Goal: Information Seeking & Learning: Learn about a topic

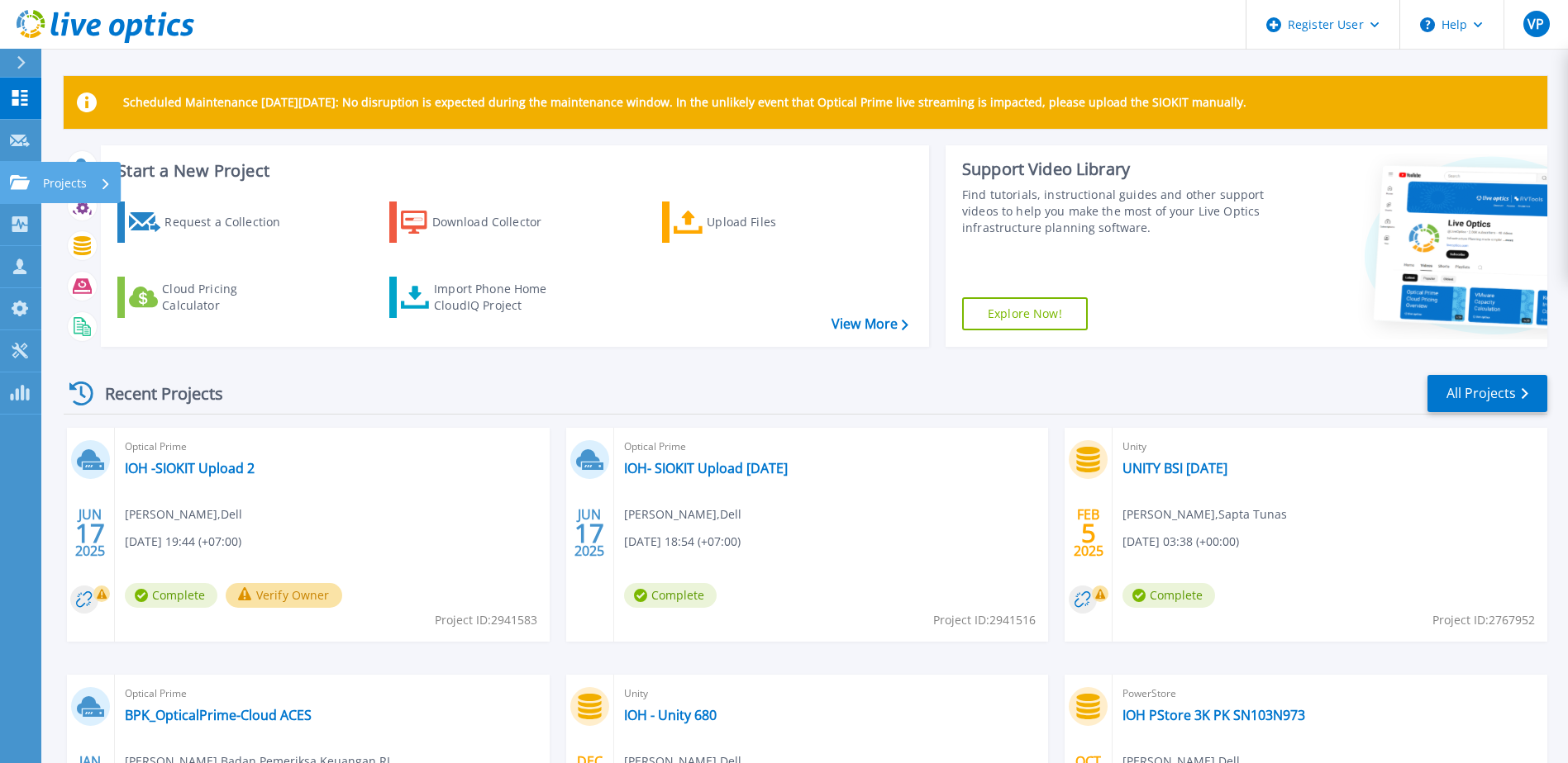
click at [17, 185] on icon at bounding box center [20, 182] width 20 height 14
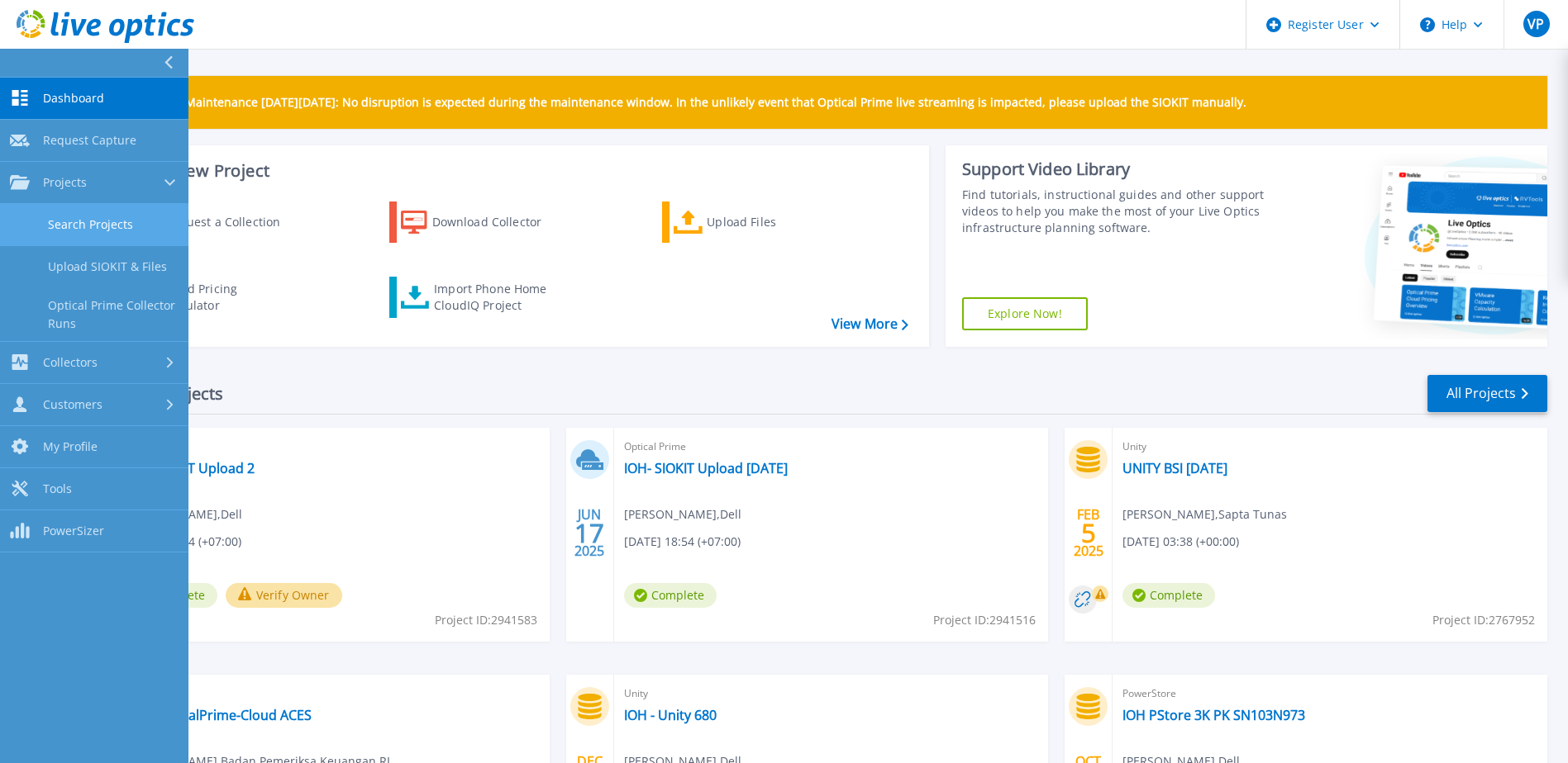
click at [83, 226] on link "Search Projects" at bounding box center [94, 225] width 188 height 42
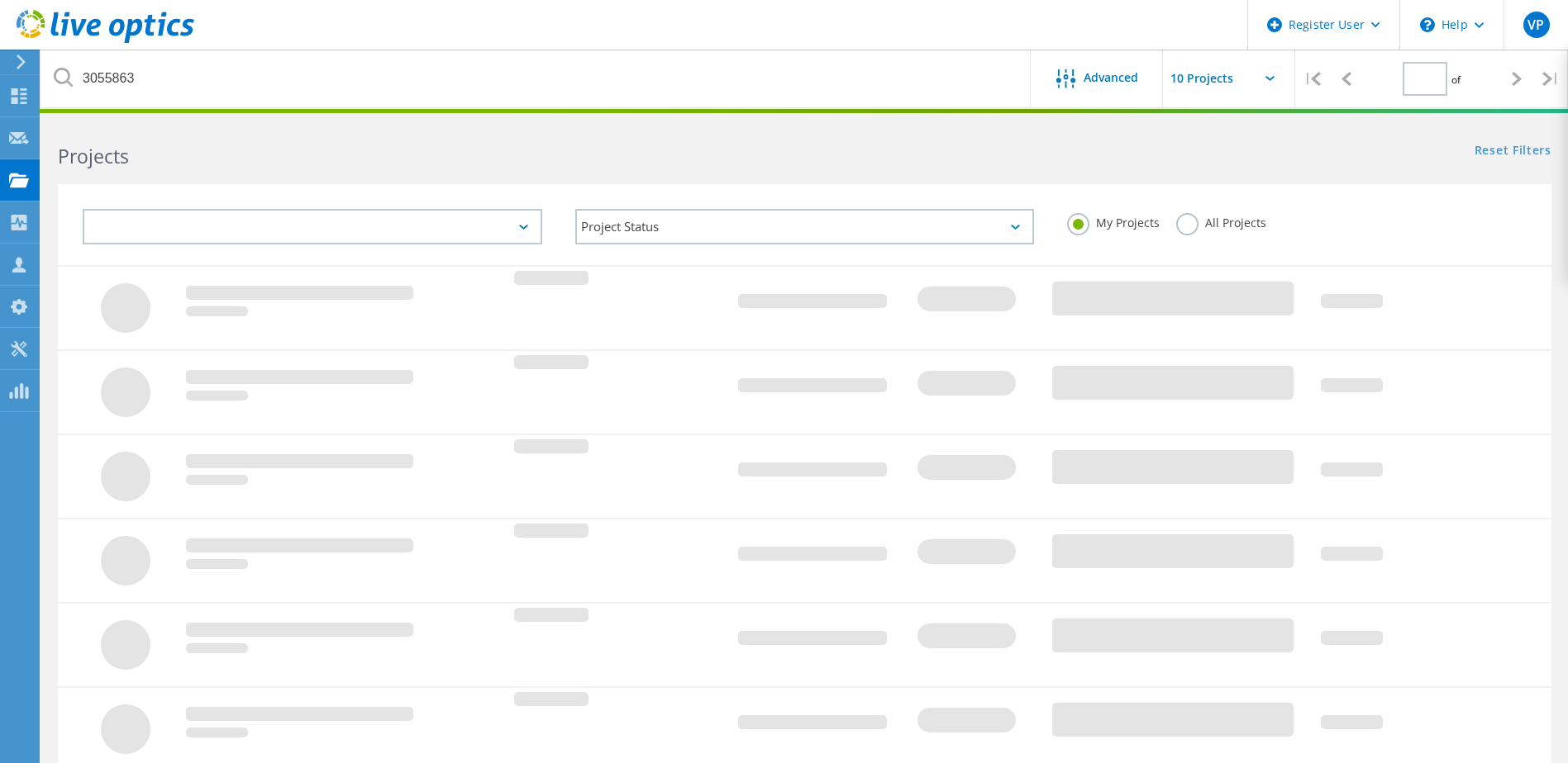
type input "1"
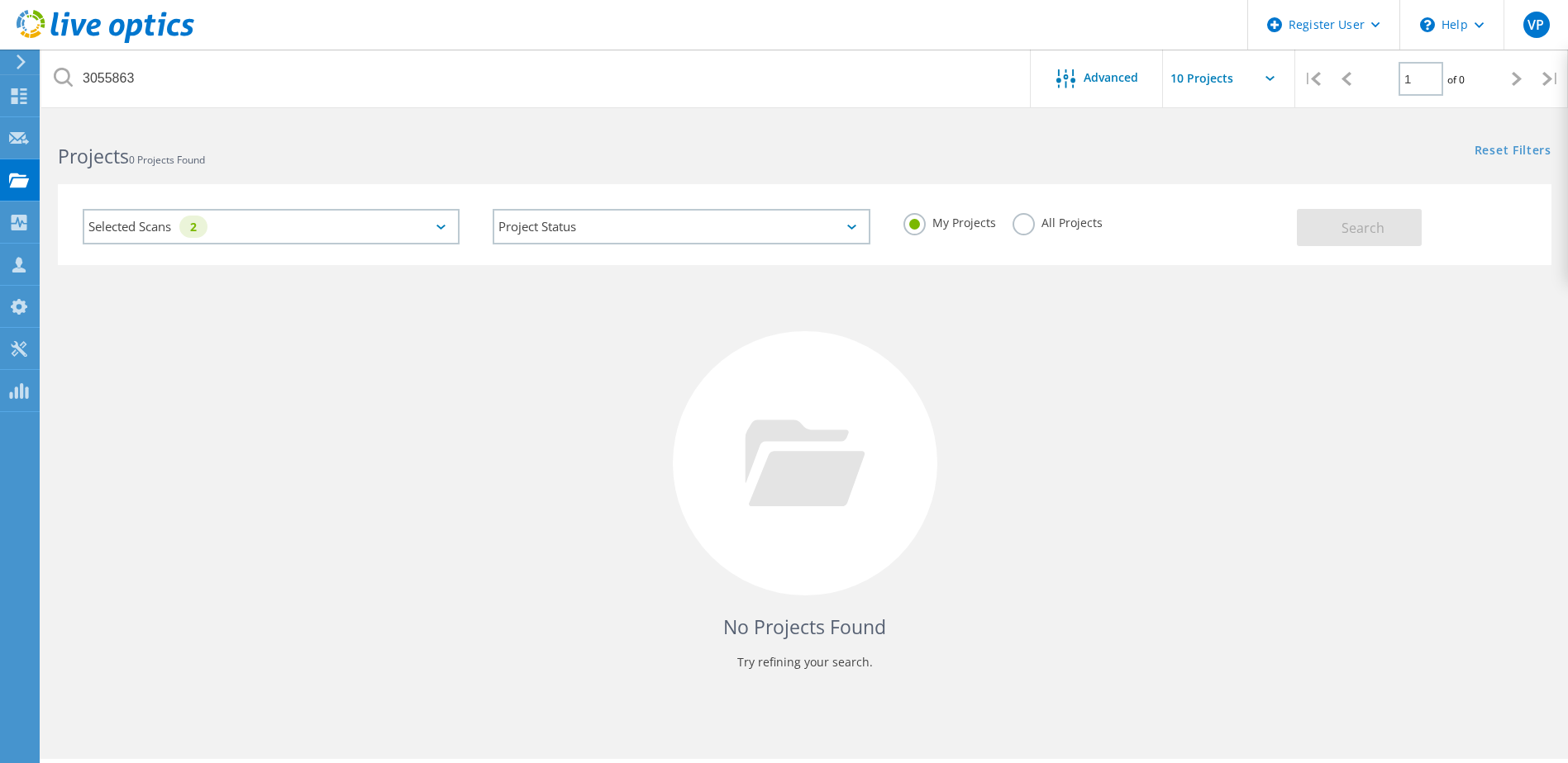
click at [1024, 216] on label "All Projects" at bounding box center [1058, 220] width 91 height 16
click at [0, 0] on input "All Projects" at bounding box center [0, 0] width 0 height 0
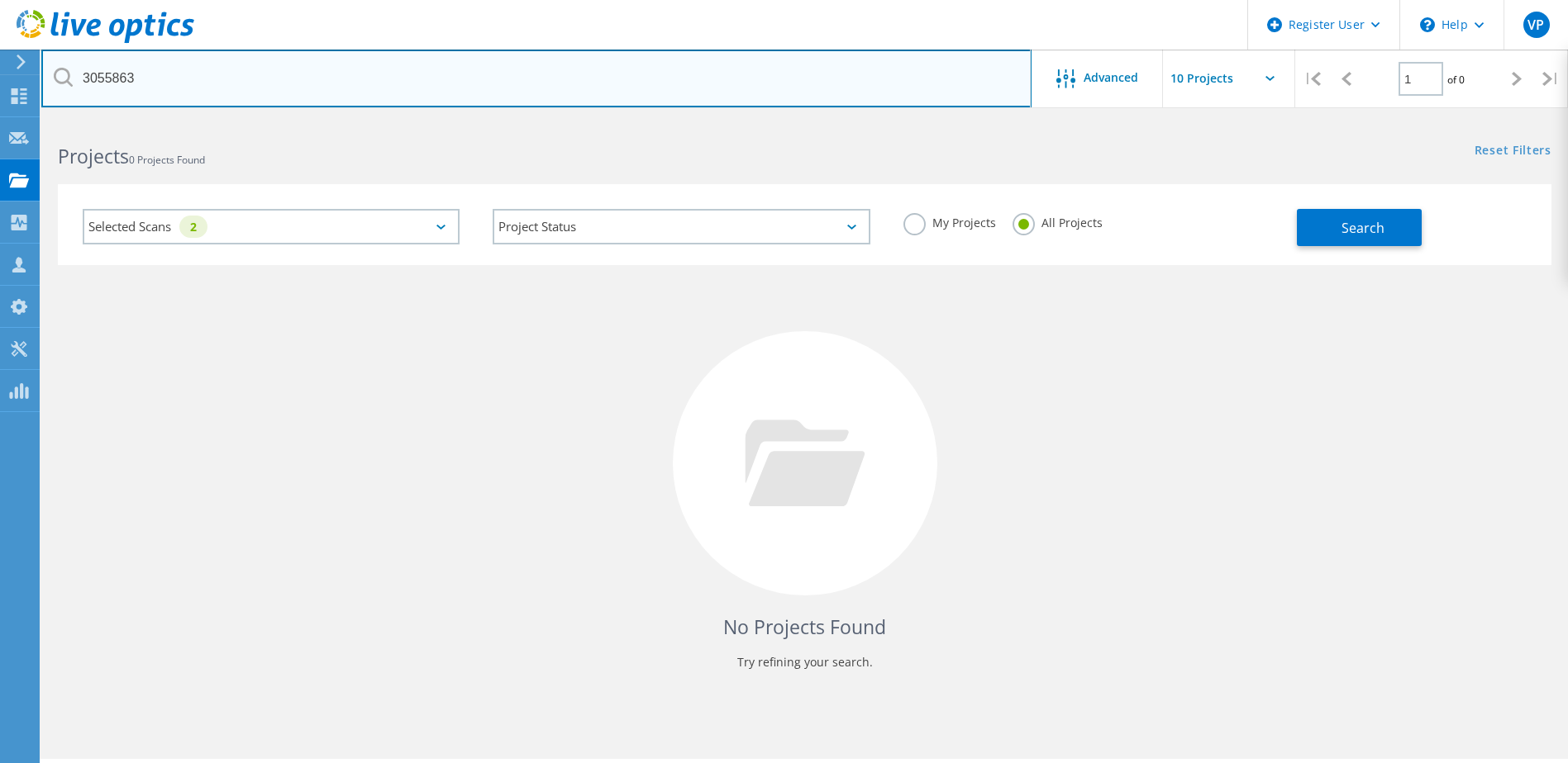
drag, startPoint x: 618, startPoint y: 83, endPoint x: 69, endPoint y: 31, distance: 551.5
click at [69, 120] on div "Register User \n Help Explore Helpful Articles Contact Support VP Dell User Vir…" at bounding box center [784, 464] width 1568 height 689
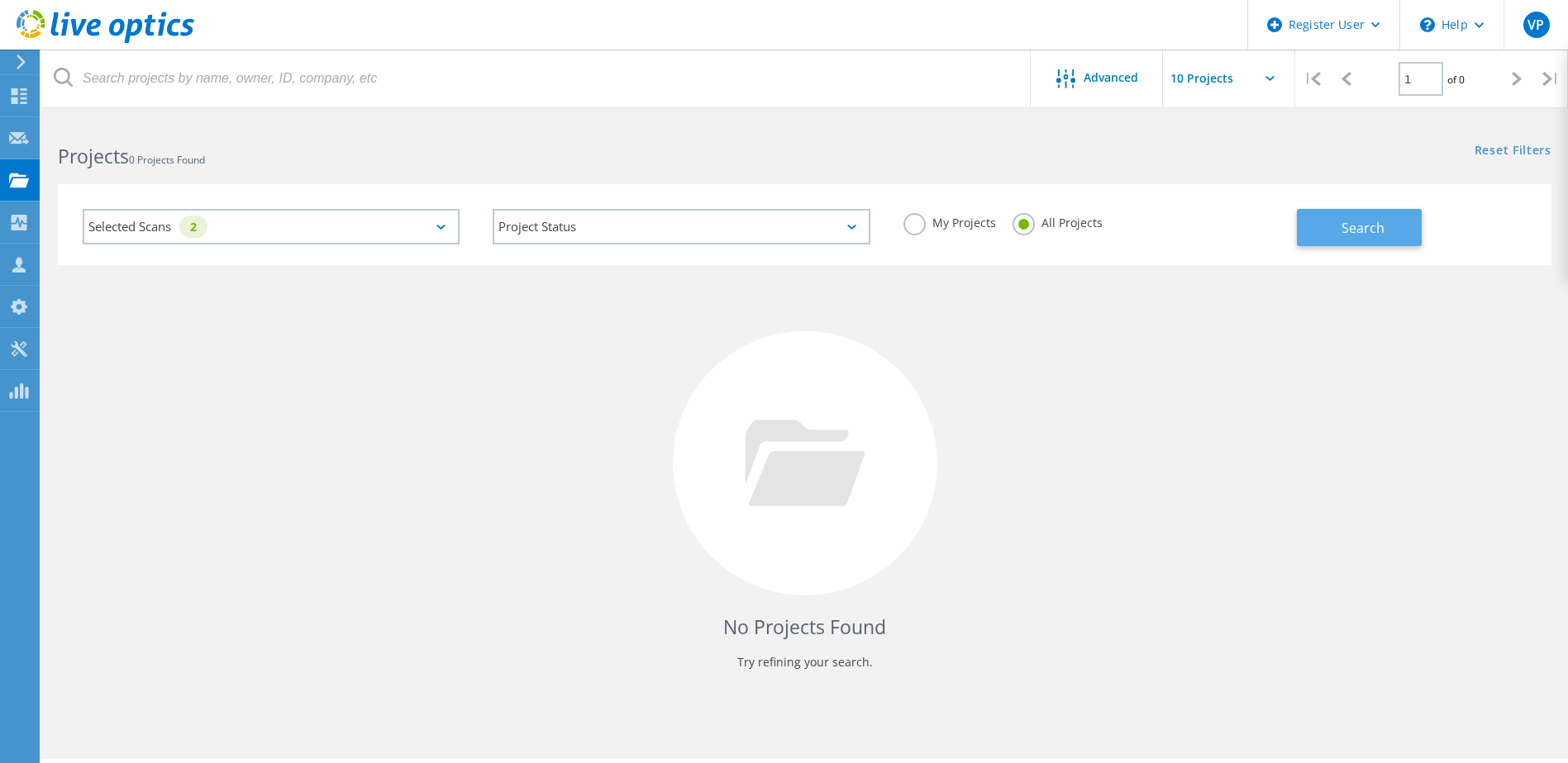
click at [1344, 226] on span "Search" at bounding box center [1363, 228] width 43 height 18
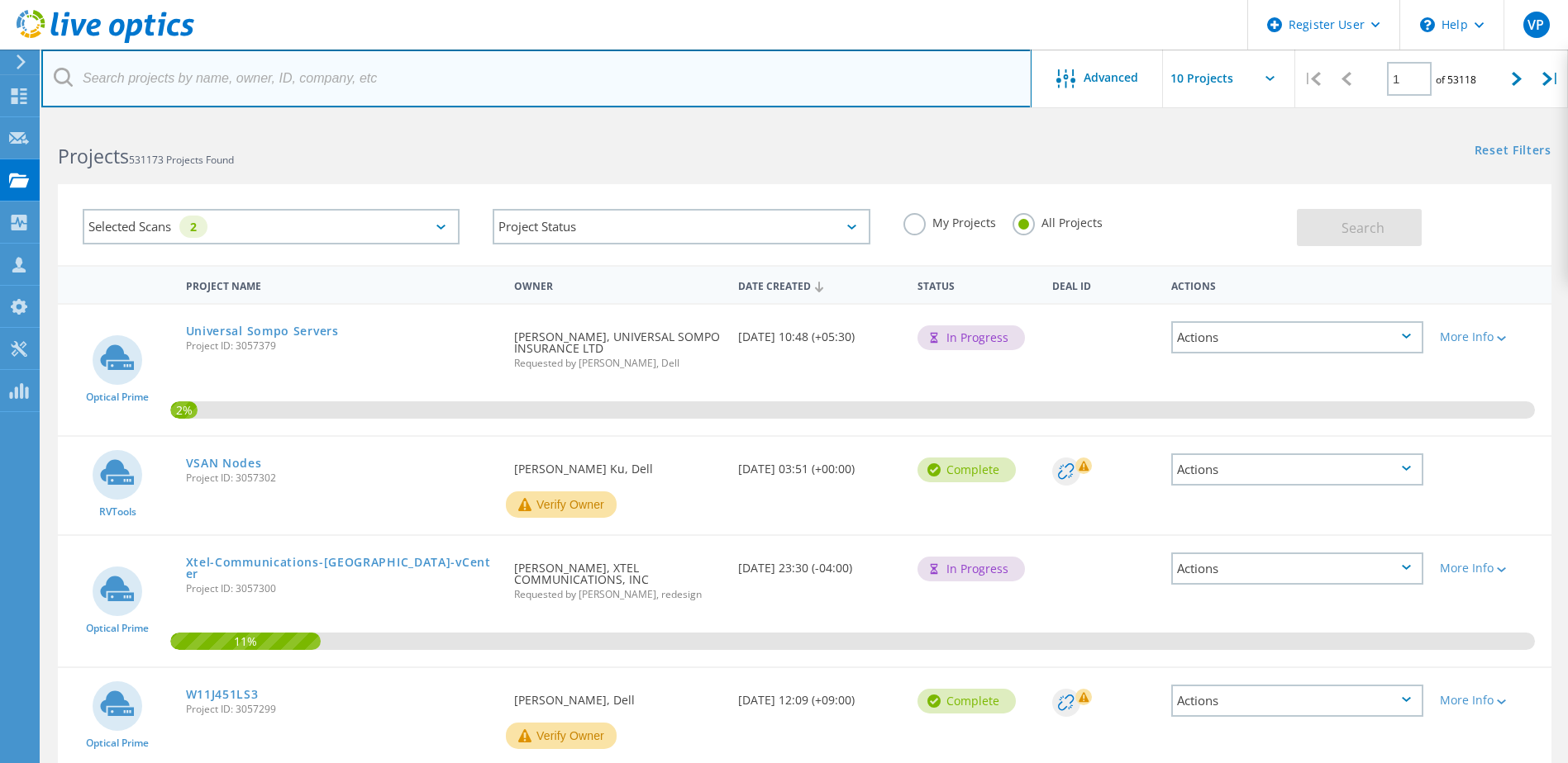
click at [489, 65] on input "text" at bounding box center [536, 78] width 990 height 58
type input "Backup"
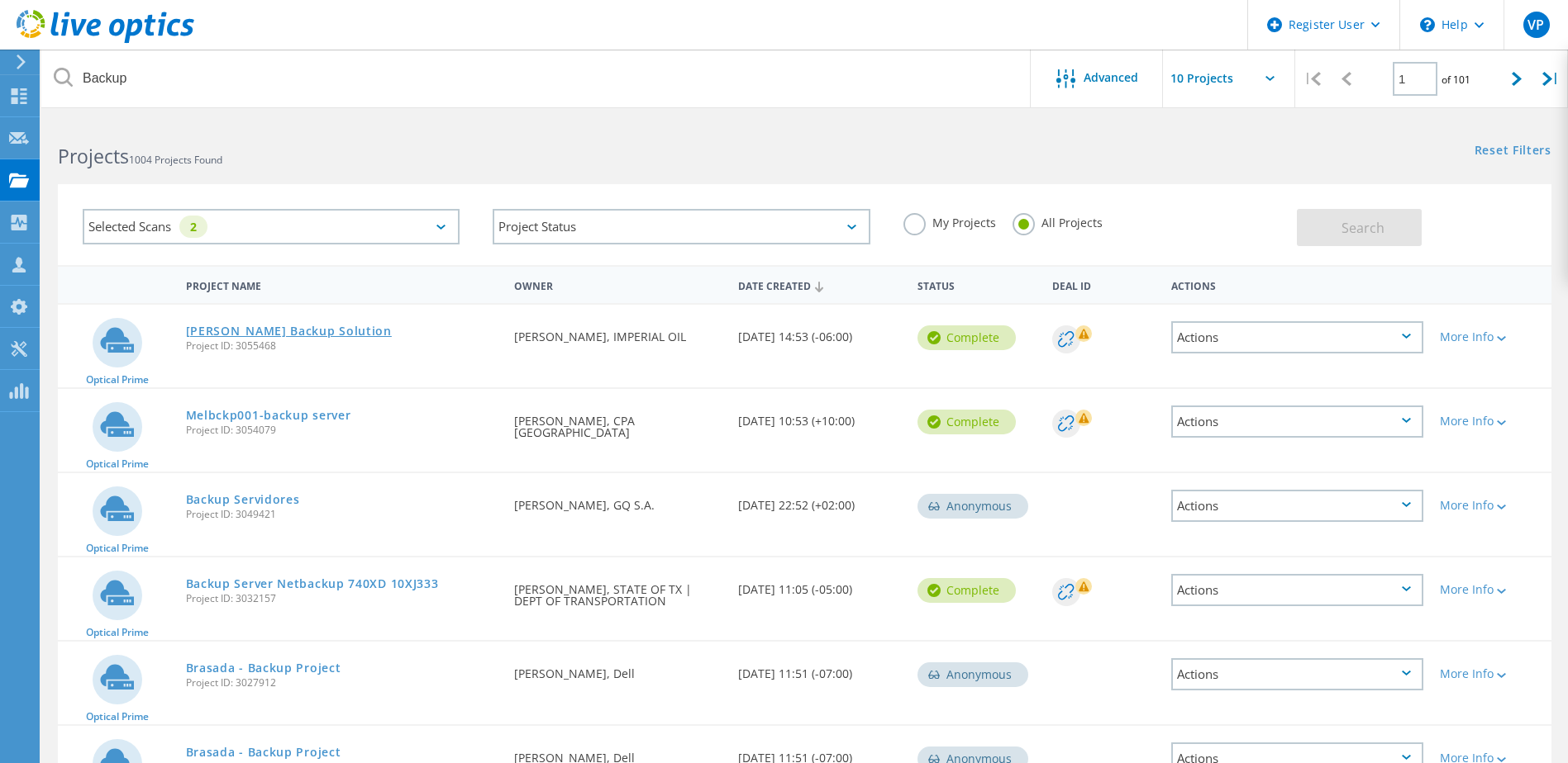
click at [272, 336] on link "Kearl Backup Solution" at bounding box center [288, 331] width 206 height 12
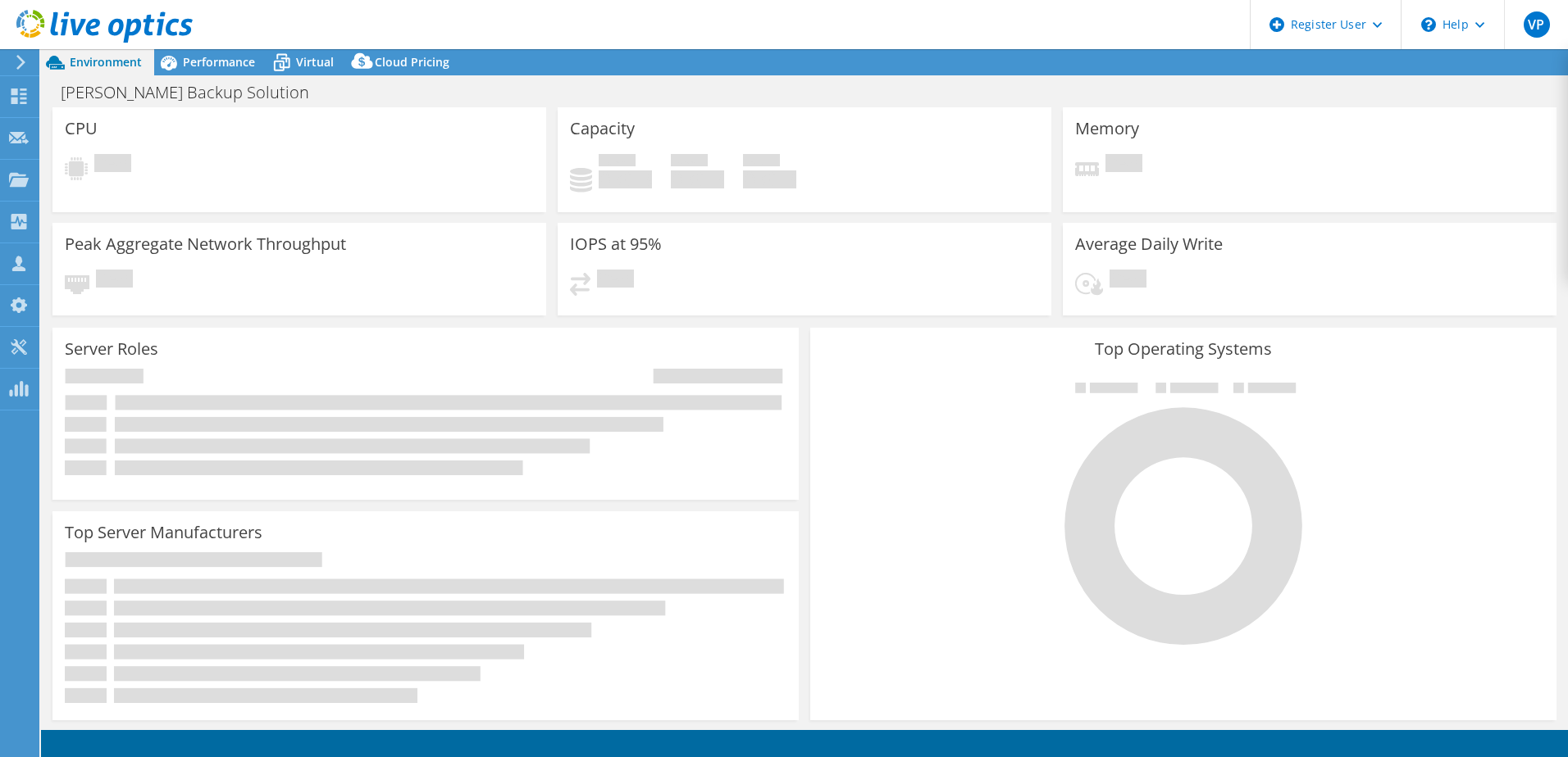
select select "USD"
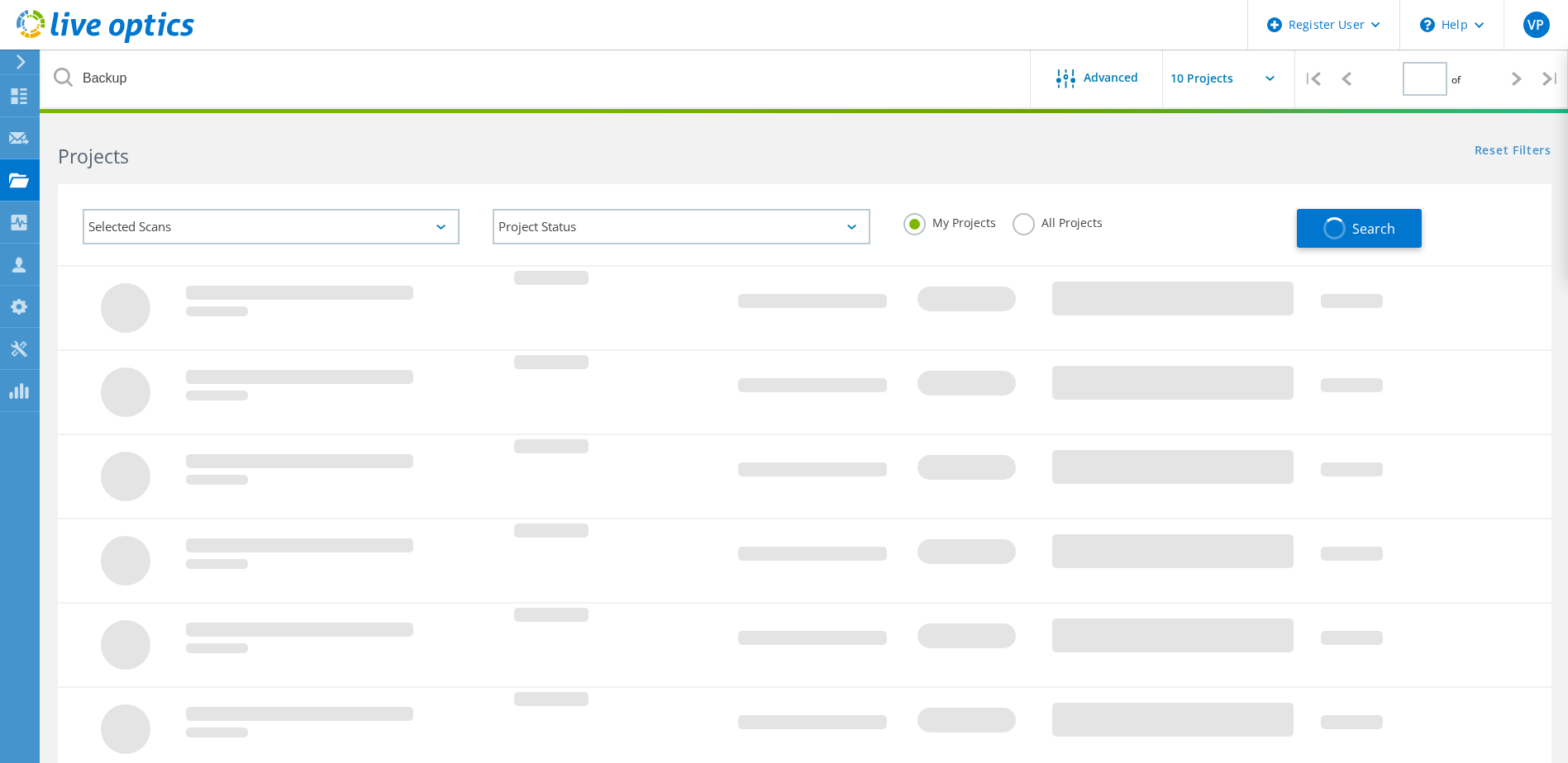
type input "1"
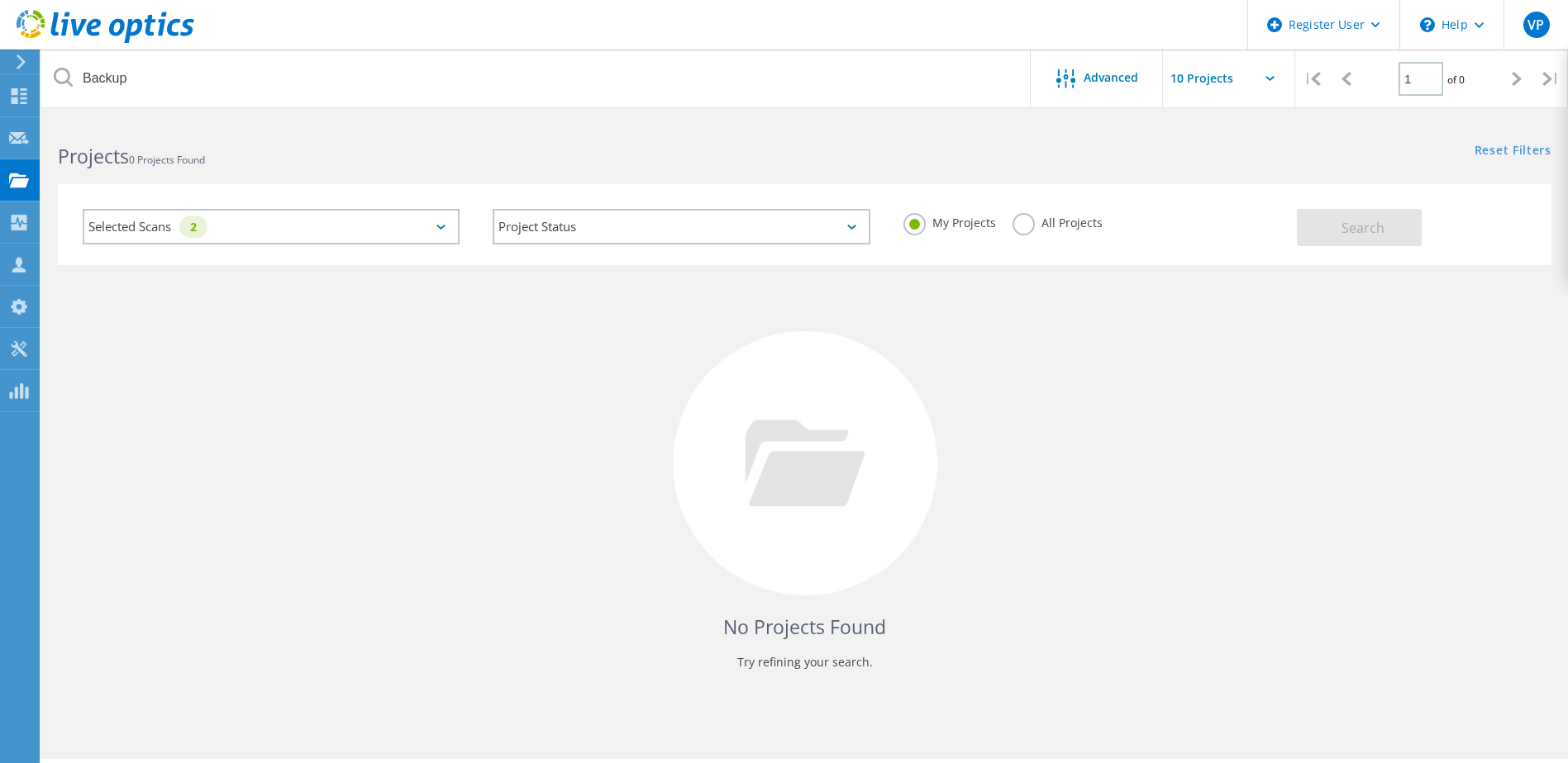
click at [1039, 220] on label "All Projects" at bounding box center [1058, 220] width 91 height 16
click at [0, 0] on input "All Projects" at bounding box center [0, 0] width 0 height 0
click at [1350, 222] on span "Search" at bounding box center [1363, 228] width 43 height 18
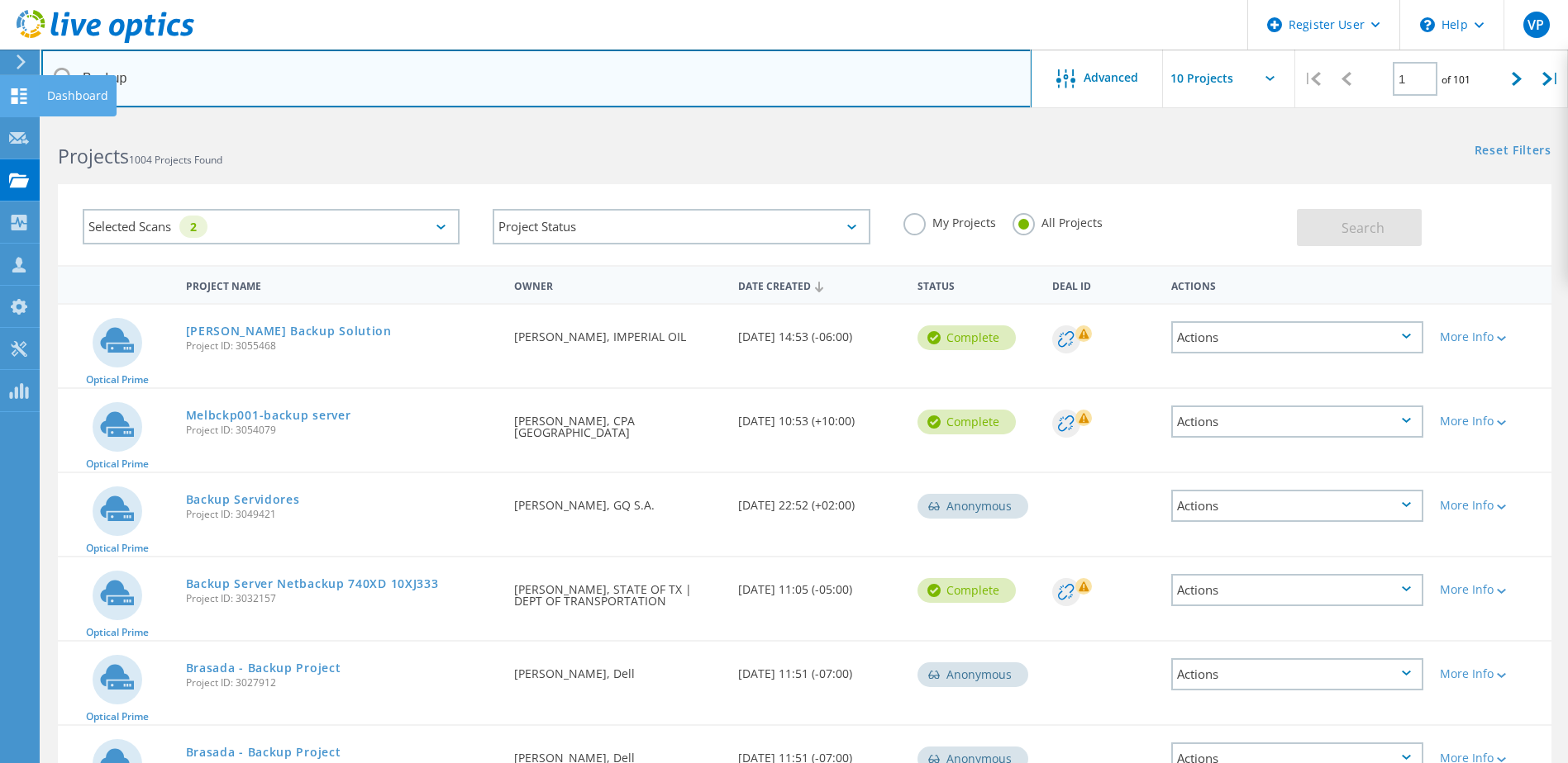
drag, startPoint x: 358, startPoint y: 80, endPoint x: 13, endPoint y: 94, distance: 345.3
click at [13, 120] on div "Register User \n Help Explore Helpful Articles Contact Support VP Dell User Vir…" at bounding box center [784, 665] width 1568 height 1092
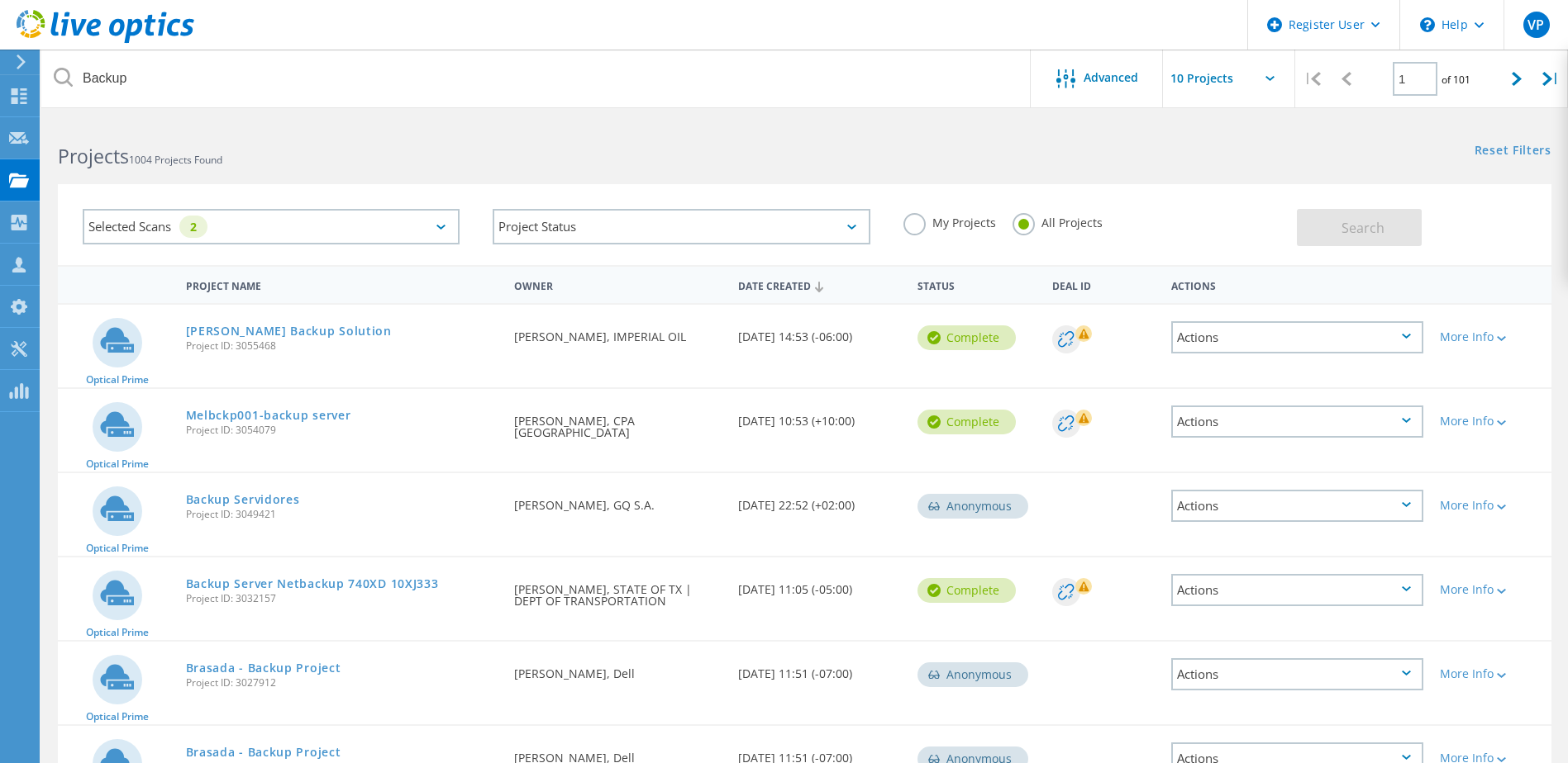
drag, startPoint x: 13, startPoint y: 94, endPoint x: 247, endPoint y: 73, distance: 234.9
click at [247, 120] on div "Register User \n Help Explore Helpful Articles Contact Support VP Dell User Vir…" at bounding box center [784, 665] width 1568 height 1092
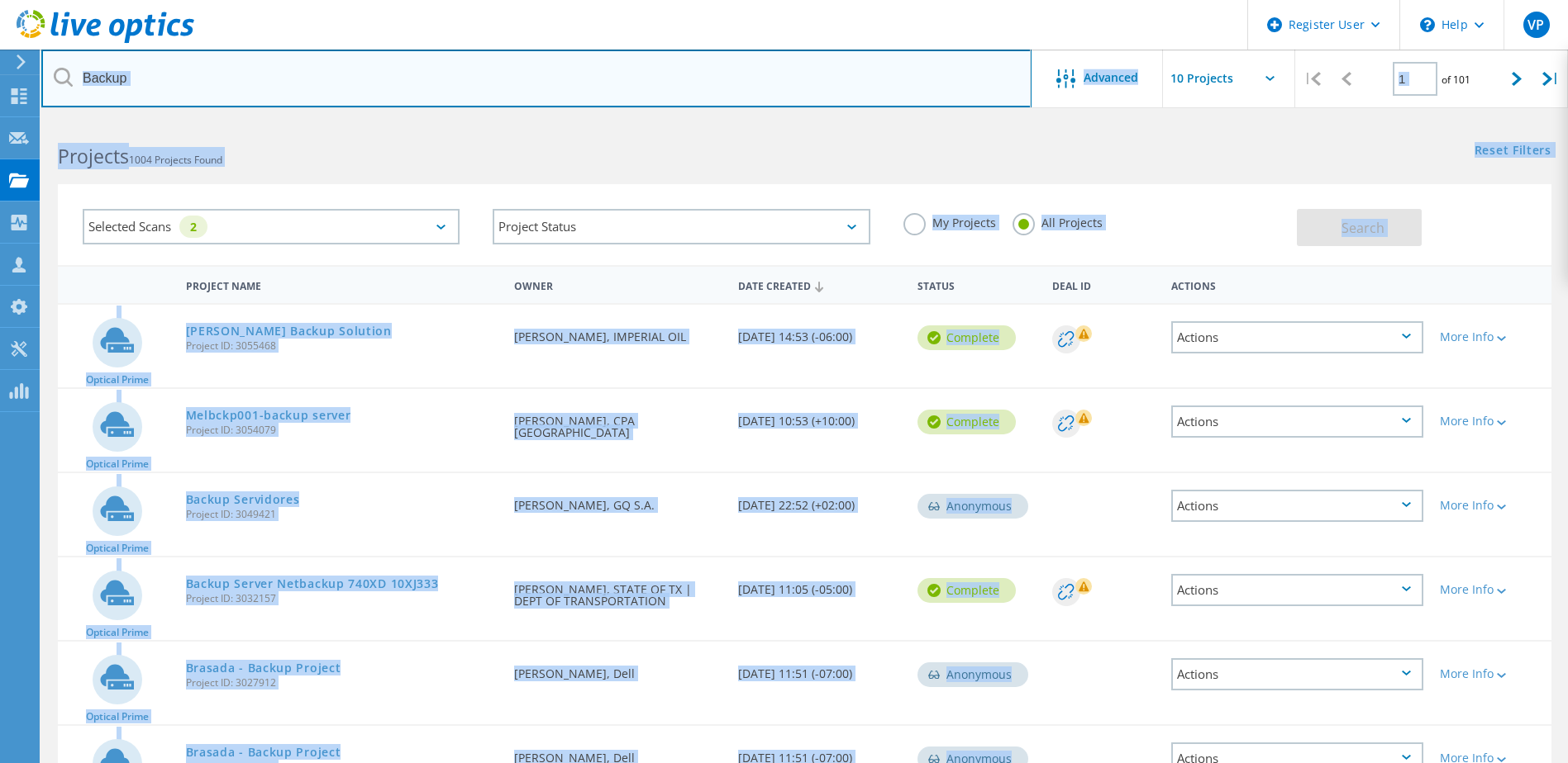
click at [247, 73] on input "Backup" at bounding box center [536, 78] width 990 height 58
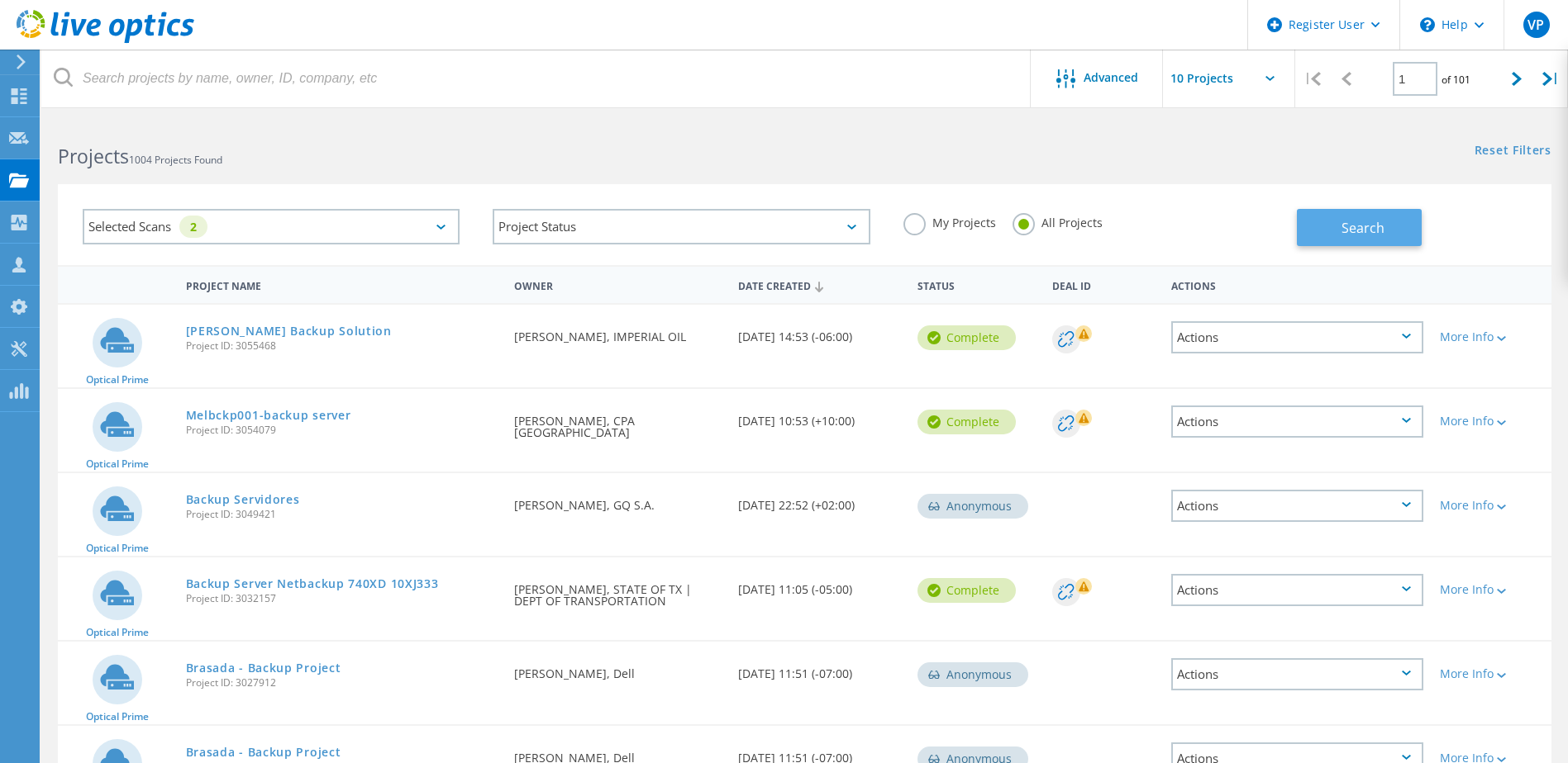
click at [1379, 229] on span "Search" at bounding box center [1363, 228] width 43 height 18
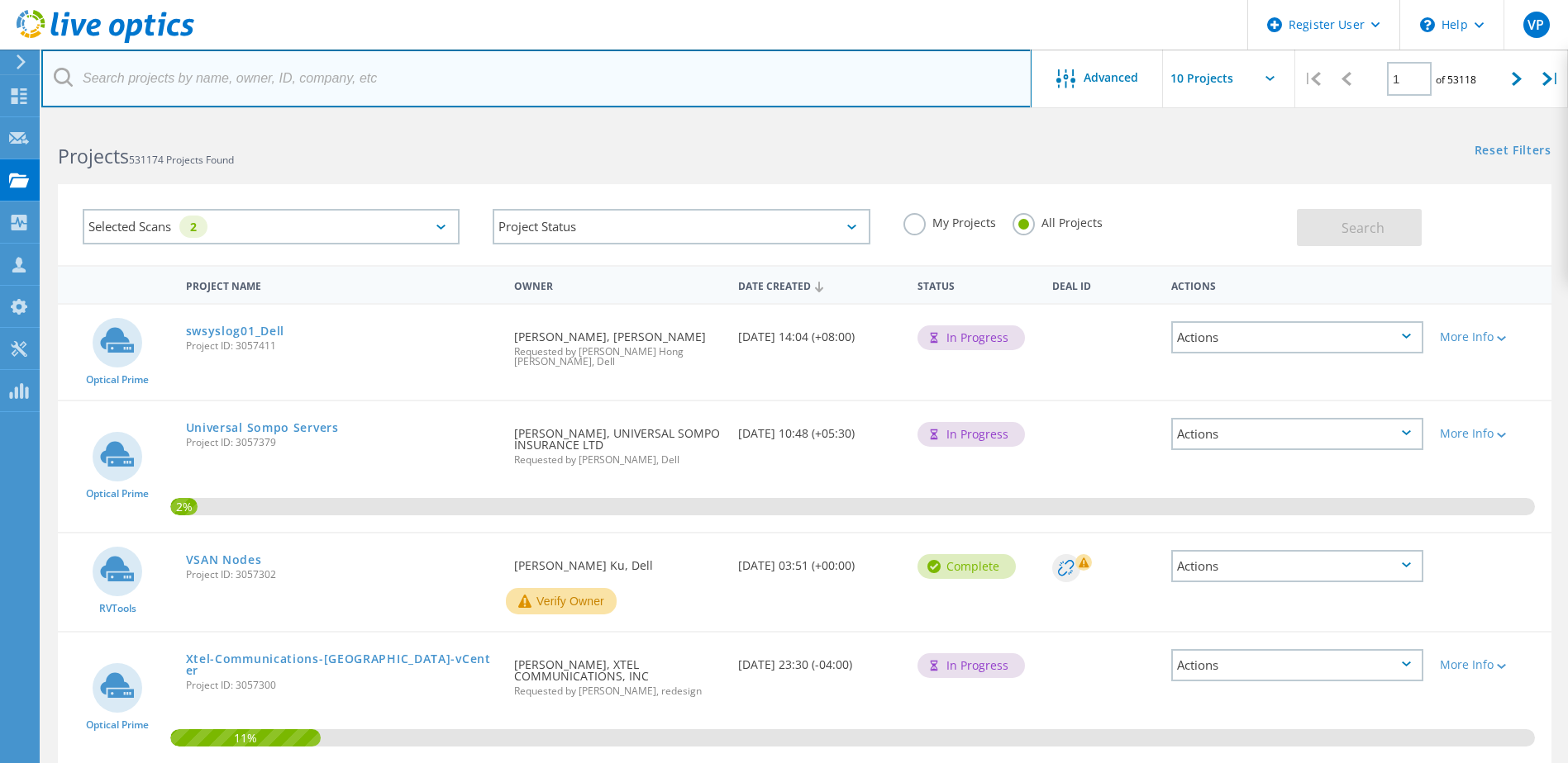
click at [784, 89] on input "text" at bounding box center [536, 78] width 990 height 58
type input "Antoni"
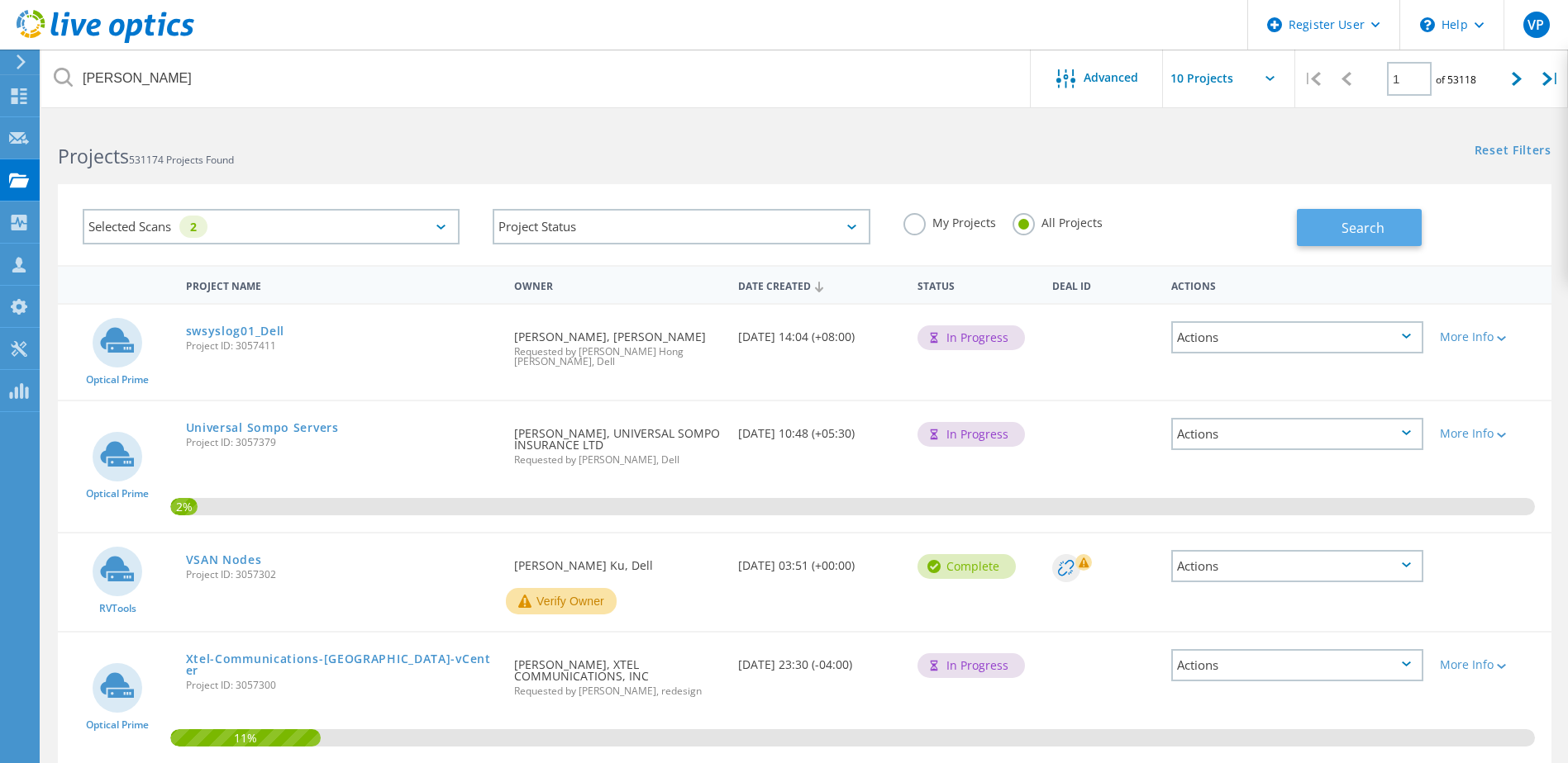
click at [1365, 212] on button "Search" at bounding box center [1360, 228] width 125 height 37
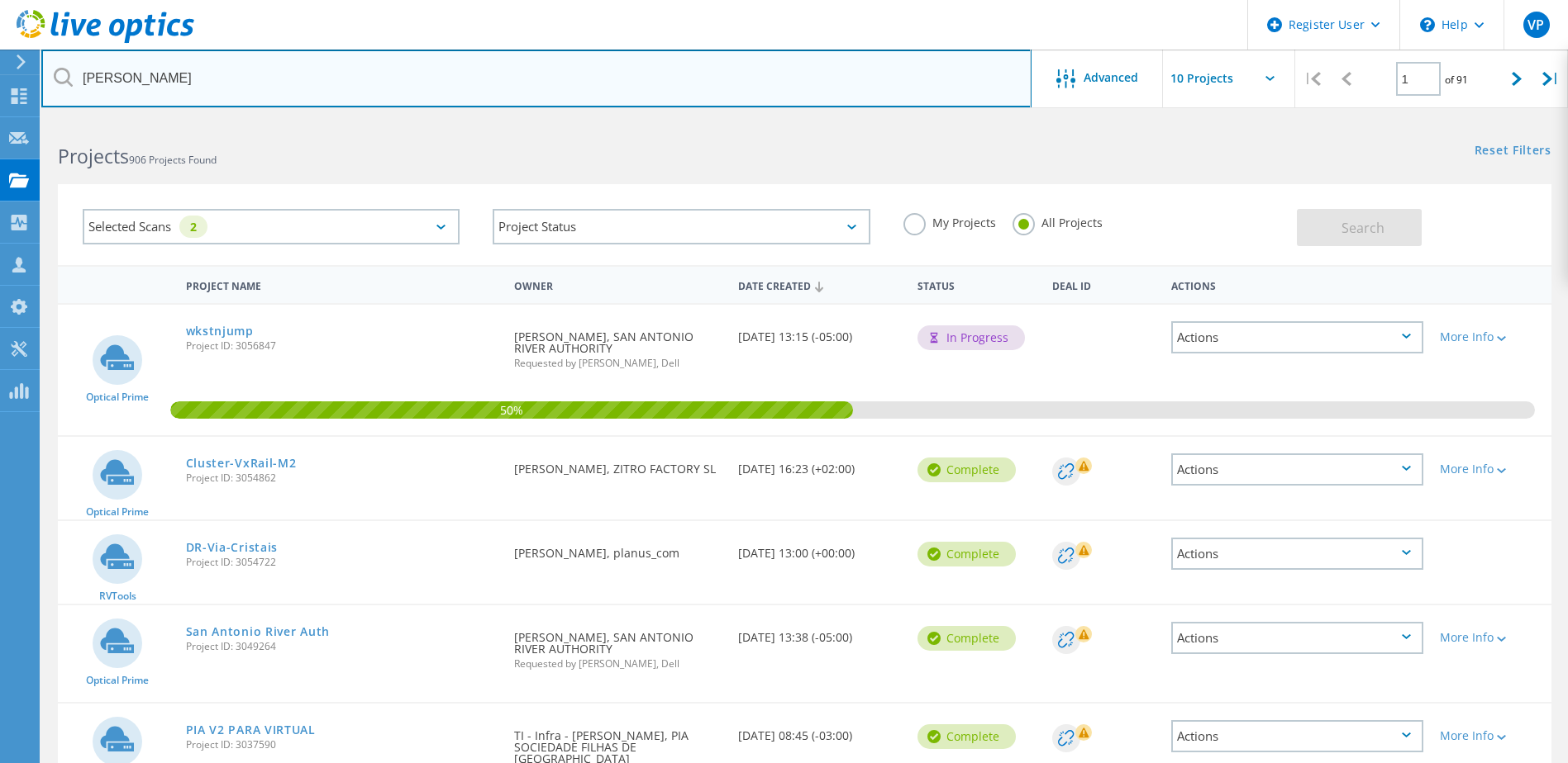
click at [389, 78] on input "Antoni" at bounding box center [536, 78] width 990 height 58
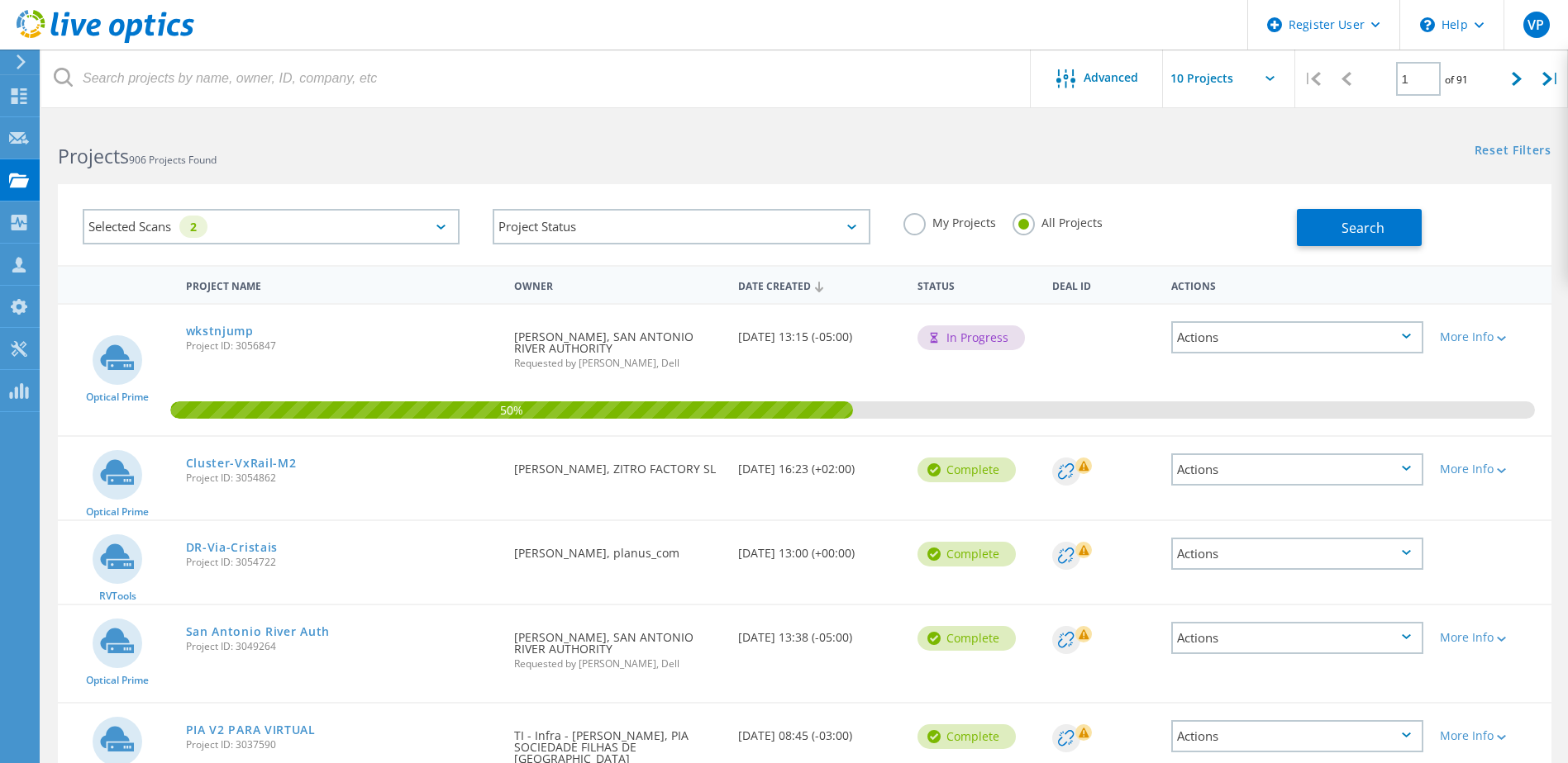
click at [507, 147] on h2 "Projects 906 Projects Found" at bounding box center [422, 156] width 730 height 27
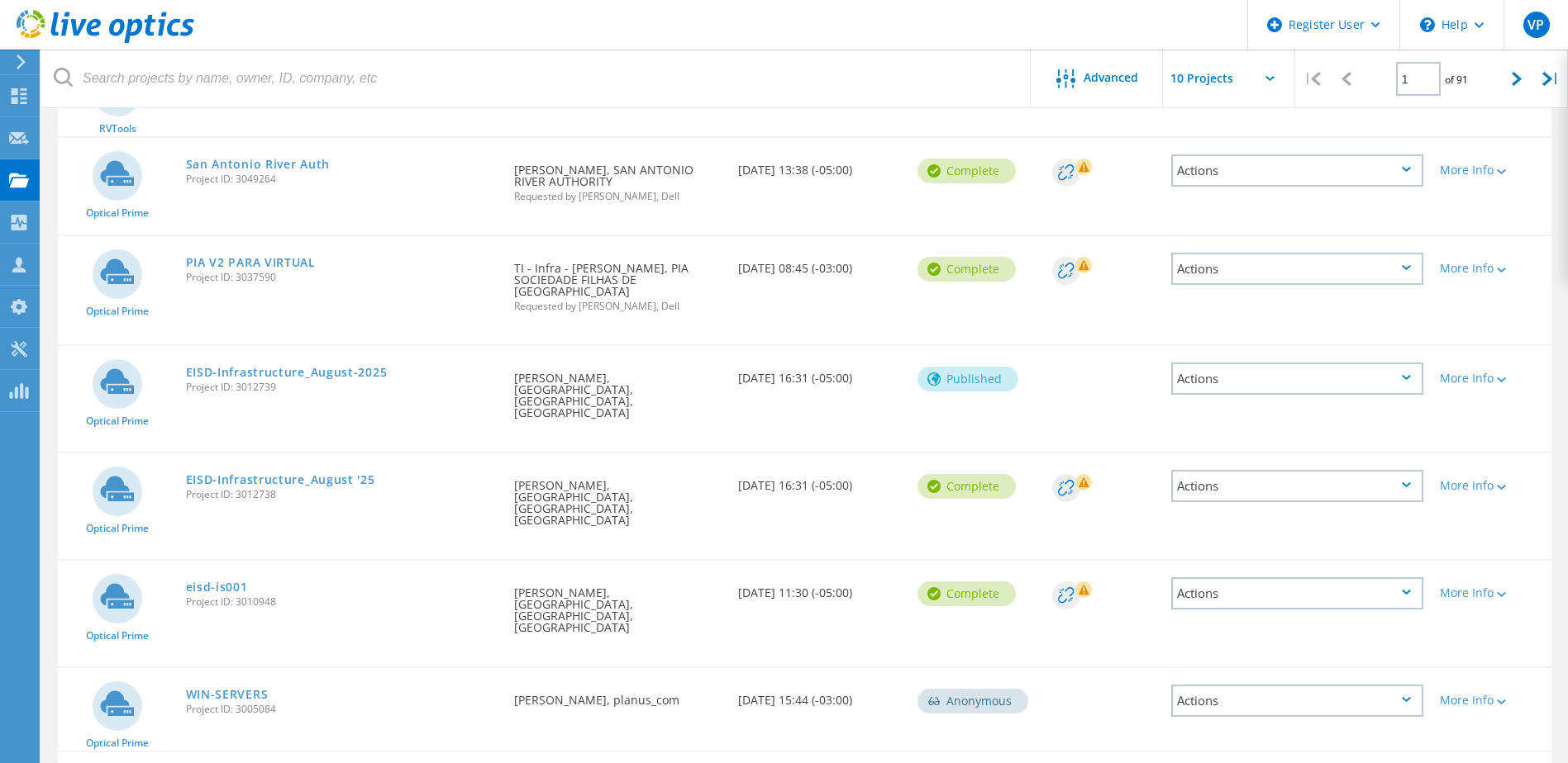
scroll to position [466, 0]
click at [352, 368] on link "EISD-Infrastructure_August-2025" at bounding box center [286, 374] width 202 height 12
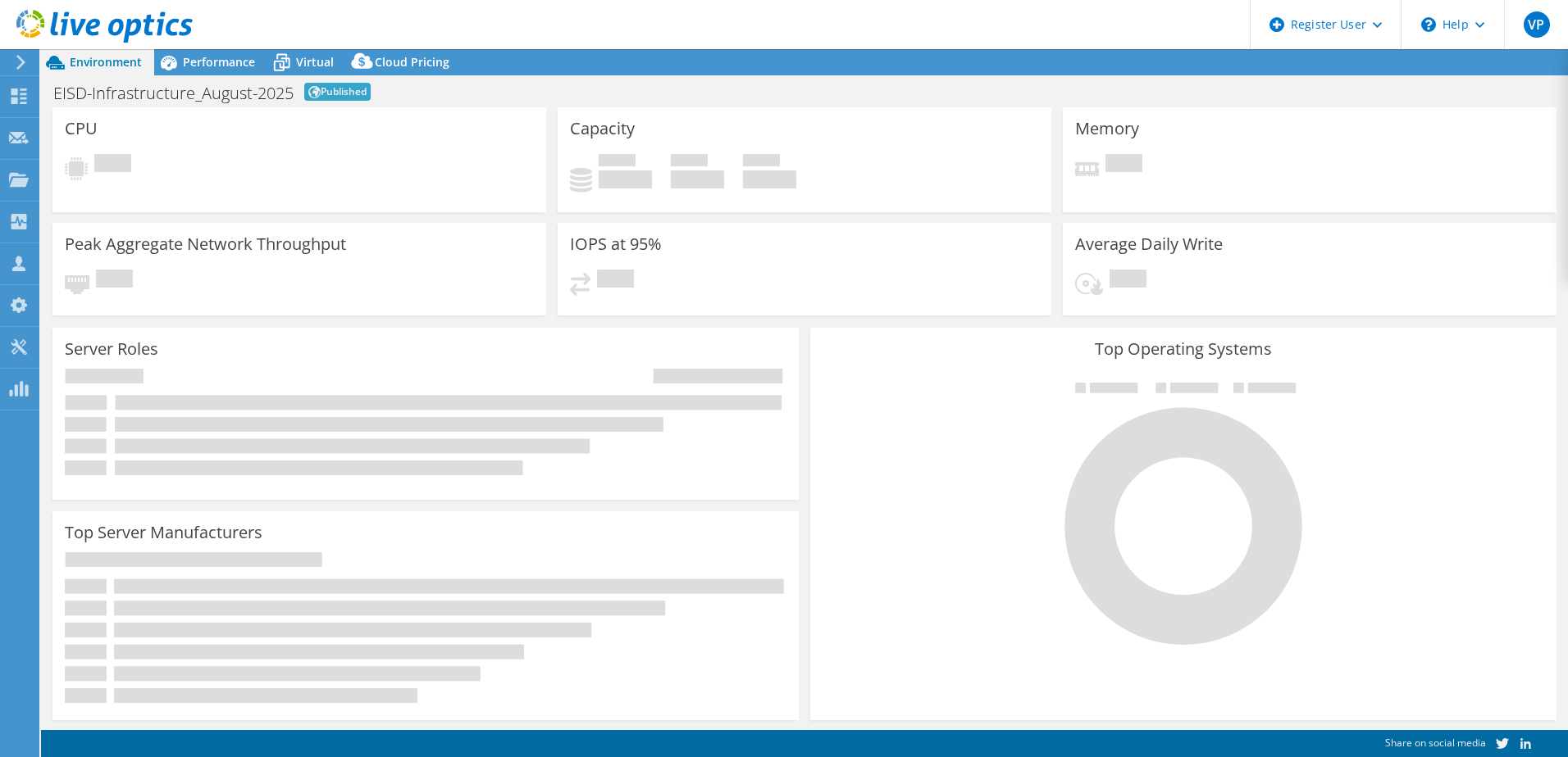
select select "USD"
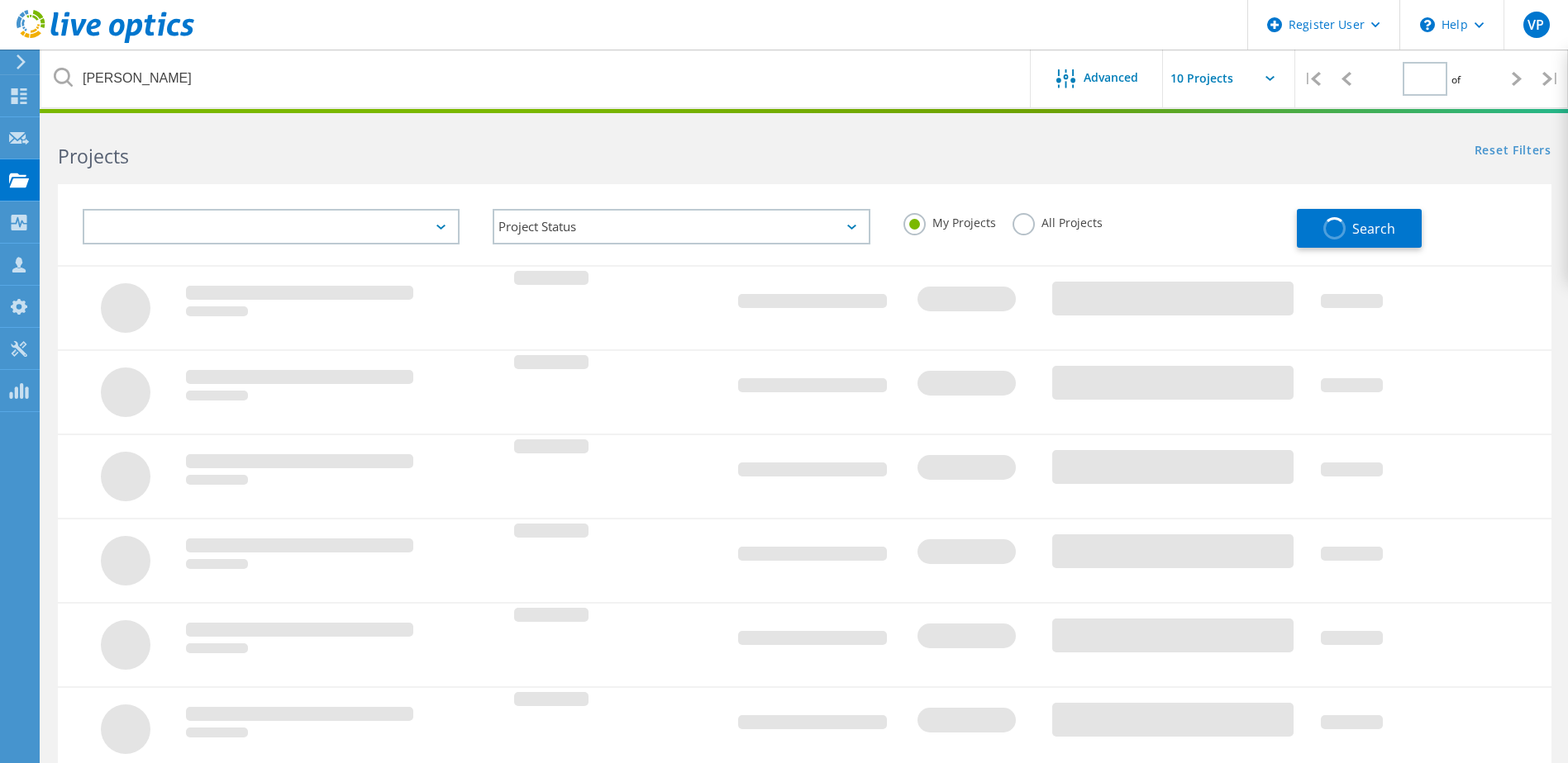
scroll to position [46, 0]
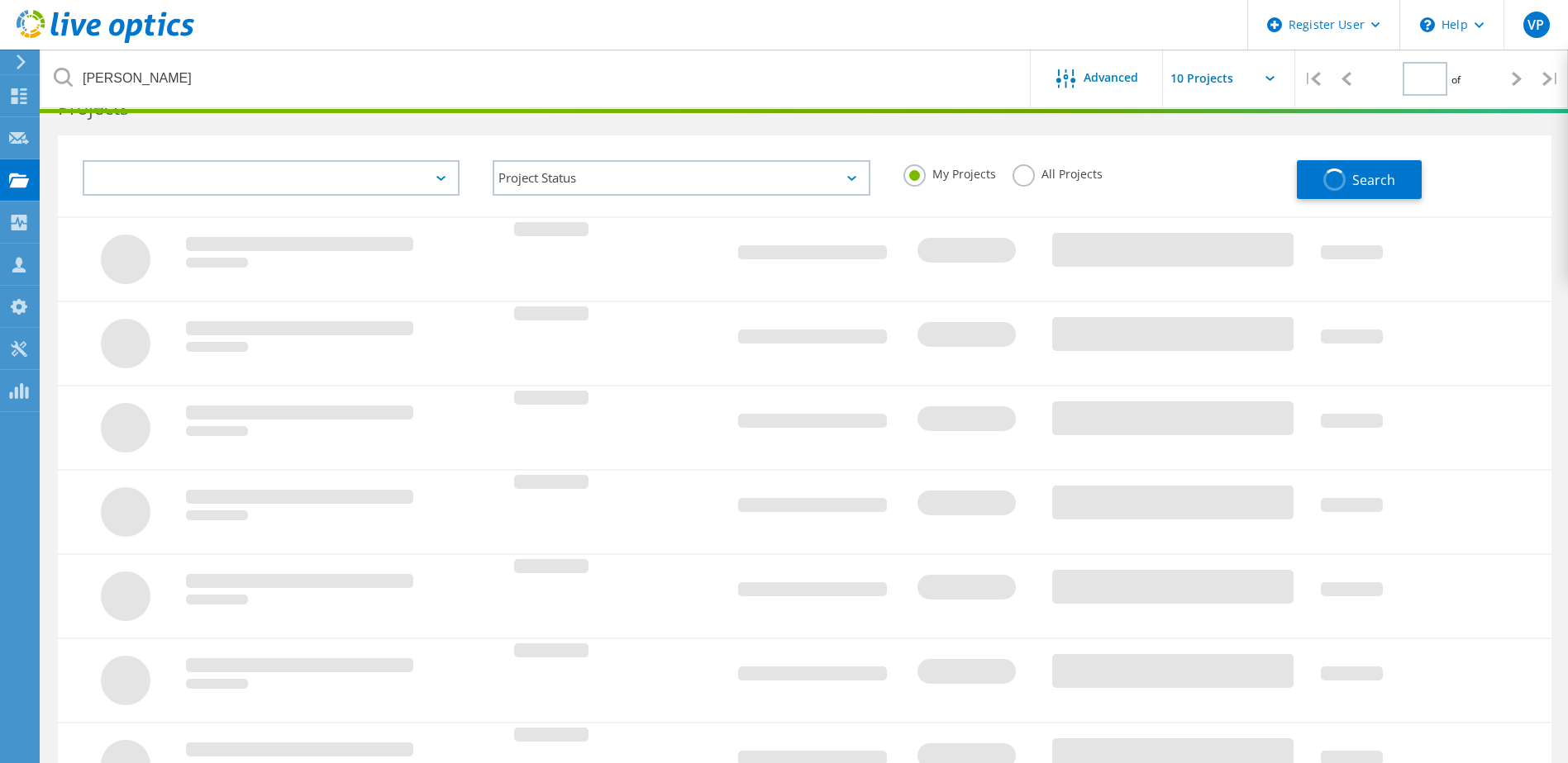
type input "1"
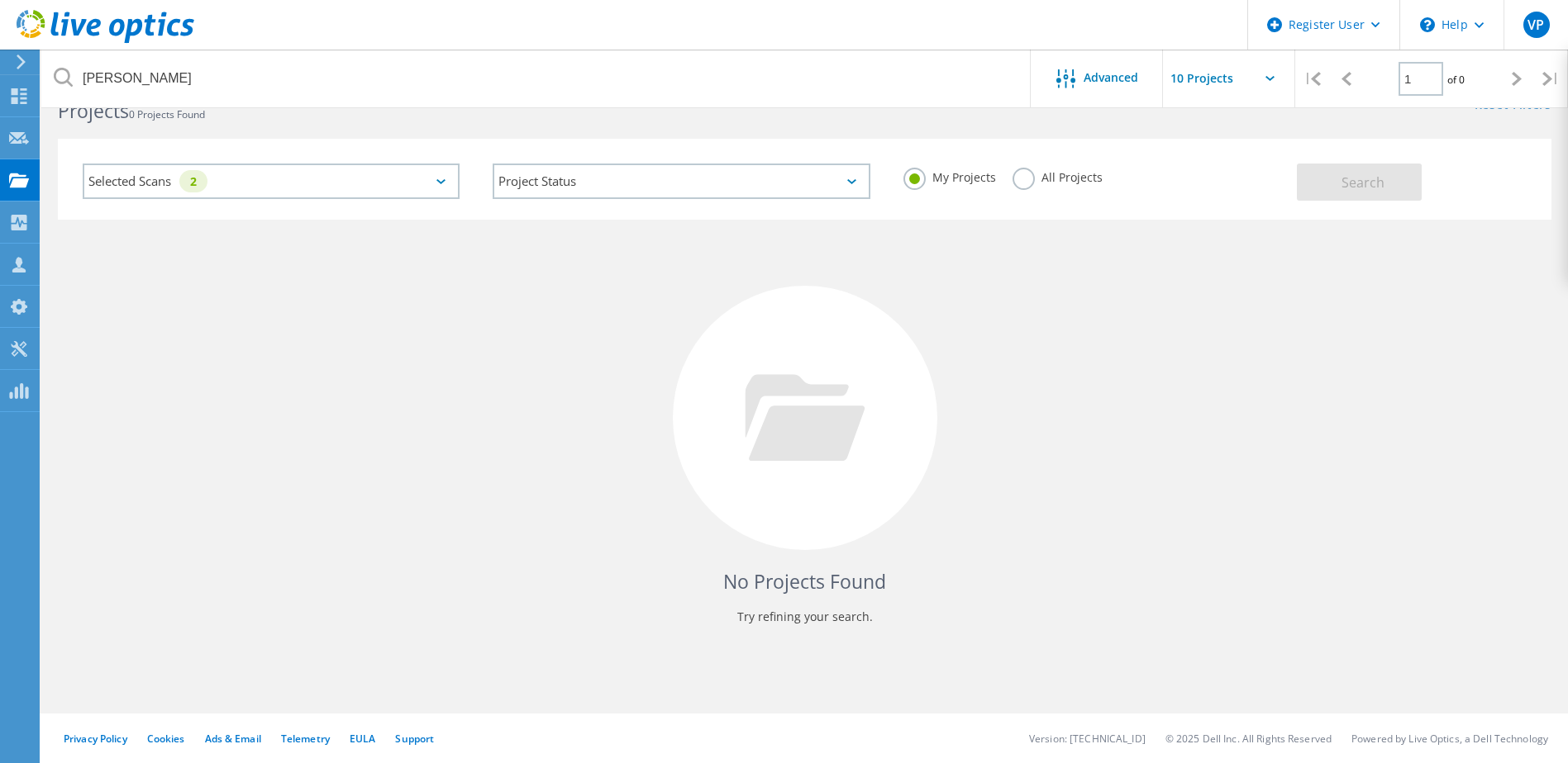
scroll to position [0, 0]
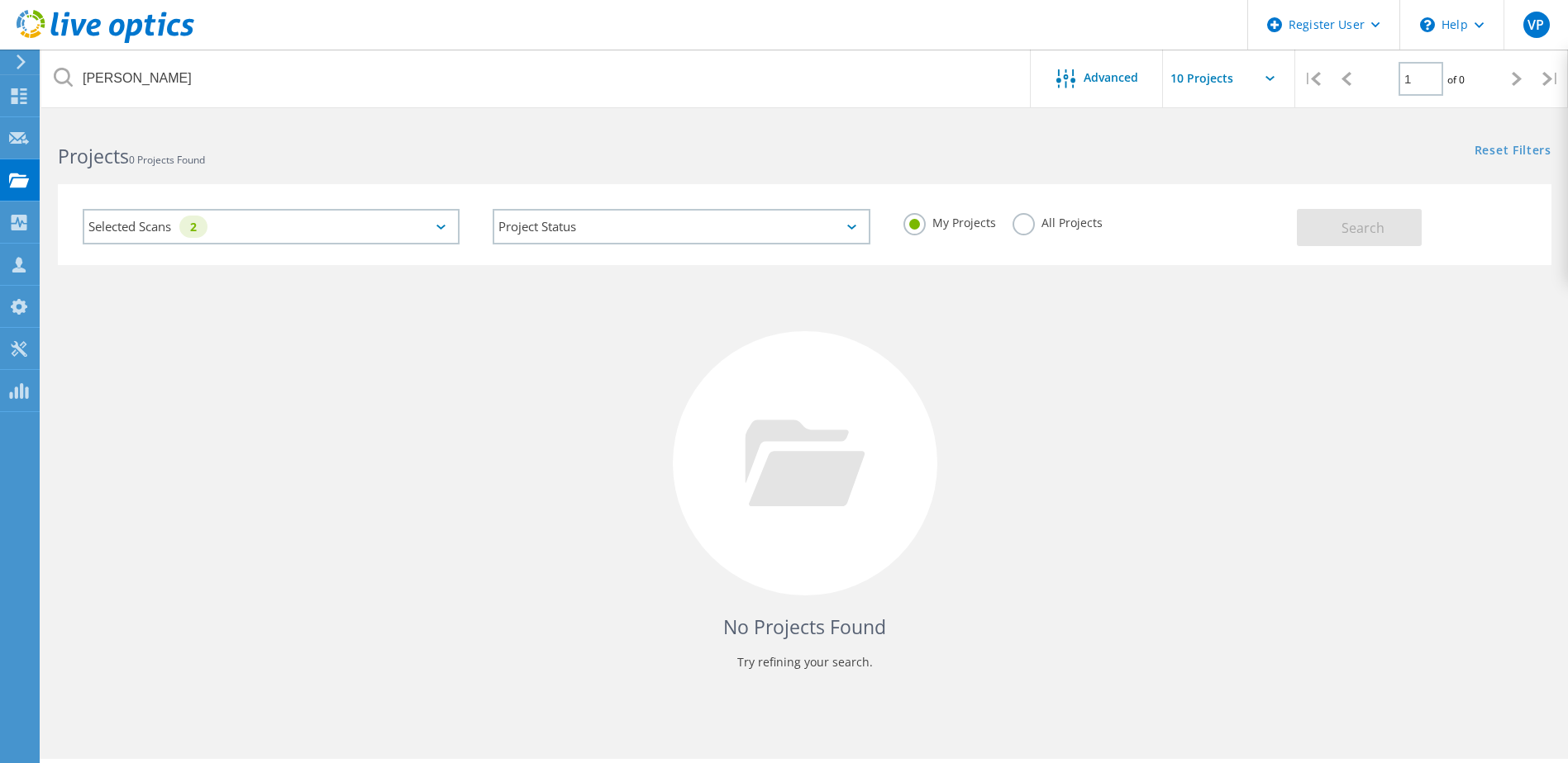
click at [638, 315] on div "No Projects Found Try refining your search." at bounding box center [805, 478] width 1494 height 427
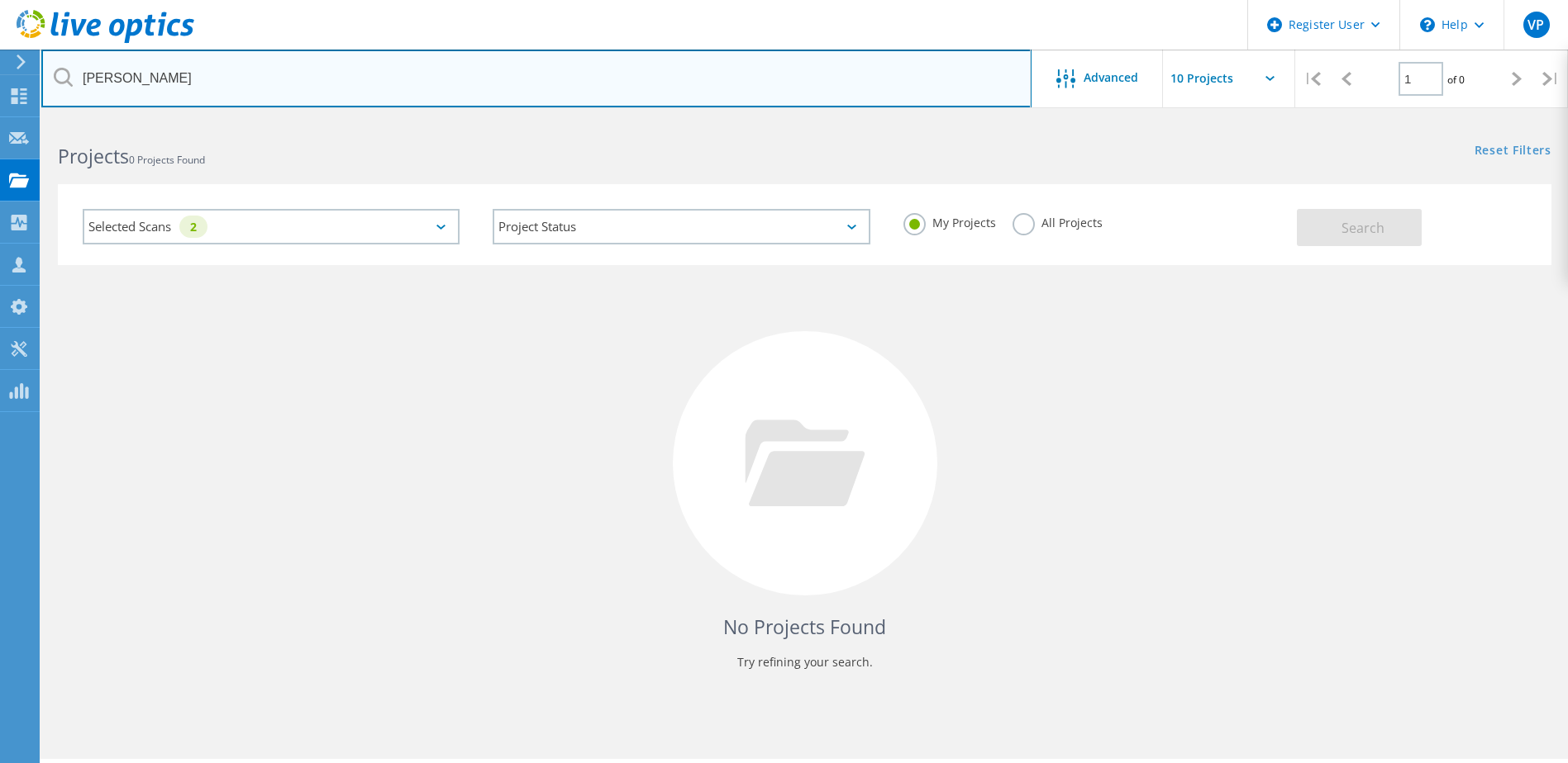
click at [551, 94] on input "Antoni" at bounding box center [536, 78] width 990 height 58
click at [459, 92] on input "Antoni" at bounding box center [536, 78] width 990 height 58
paste input "3055863"
type input "3055863"
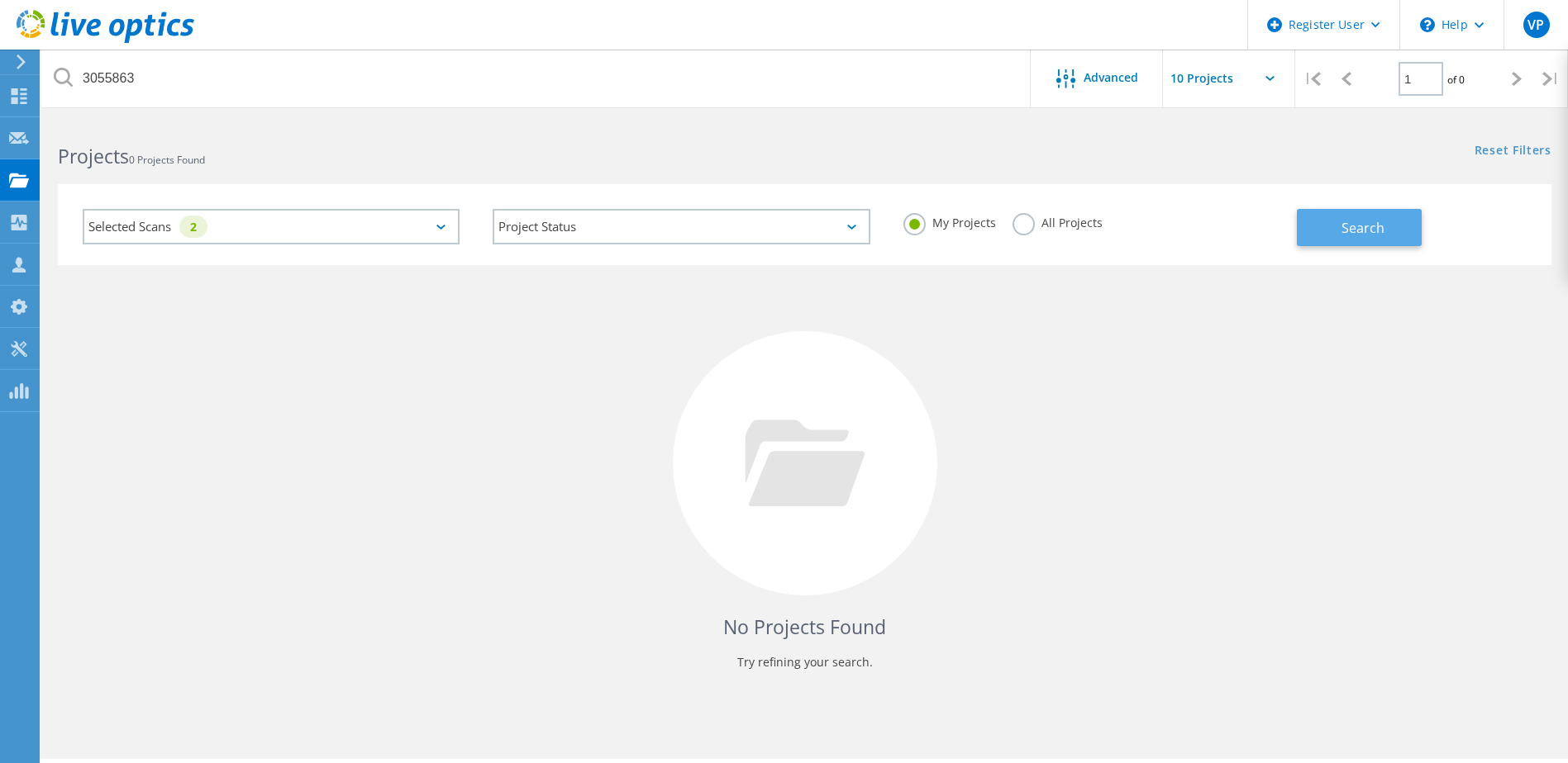
click at [1370, 228] on span "Search" at bounding box center [1363, 228] width 43 height 18
click at [1022, 228] on label "All Projects" at bounding box center [1058, 220] width 91 height 16
click at [0, 0] on input "All Projects" at bounding box center [0, 0] width 0 height 0
click at [1160, 299] on div "No Projects Found Try refining your search." at bounding box center [805, 478] width 1494 height 427
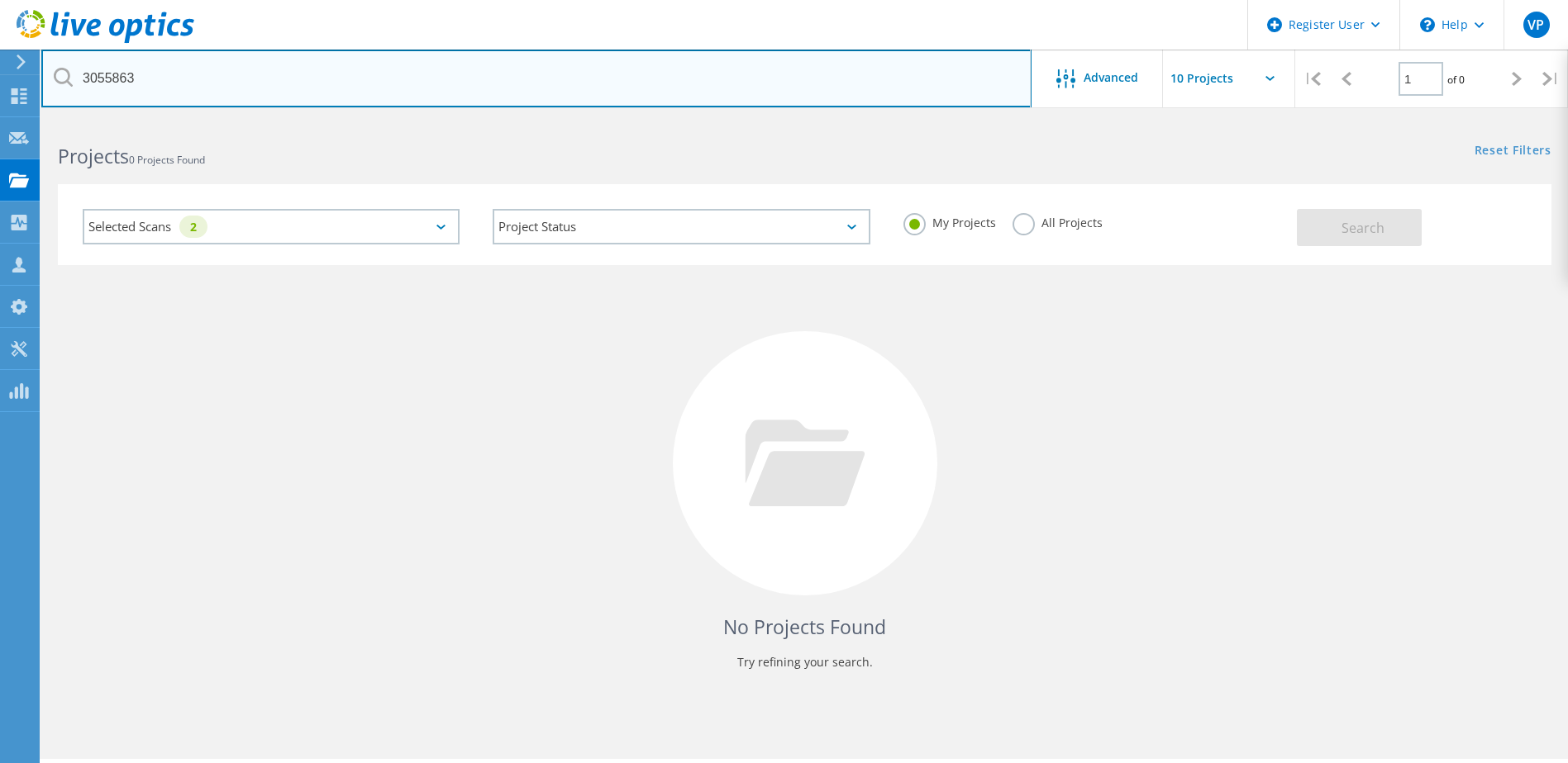
click at [758, 91] on input "3055863" at bounding box center [536, 78] width 990 height 58
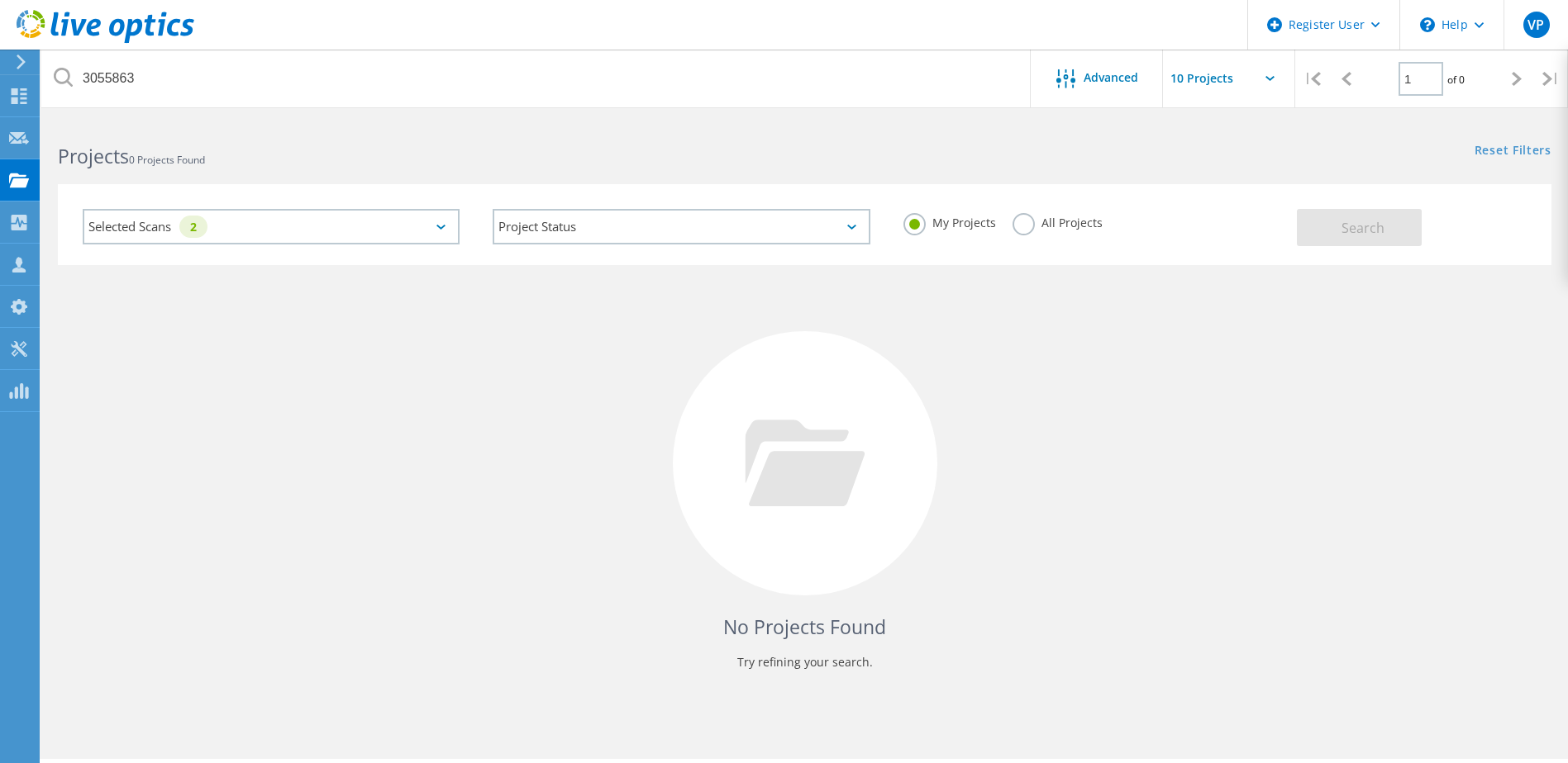
click at [921, 224] on label "My Projects" at bounding box center [949, 220] width 92 height 16
click at [0, 0] on input "My Projects" at bounding box center [0, 0] width 0 height 0
click at [1026, 225] on label "All Projects" at bounding box center [1058, 220] width 91 height 16
click at [0, 0] on input "All Projects" at bounding box center [0, 0] width 0 height 0
click at [1336, 217] on button "Search" at bounding box center [1360, 228] width 125 height 37
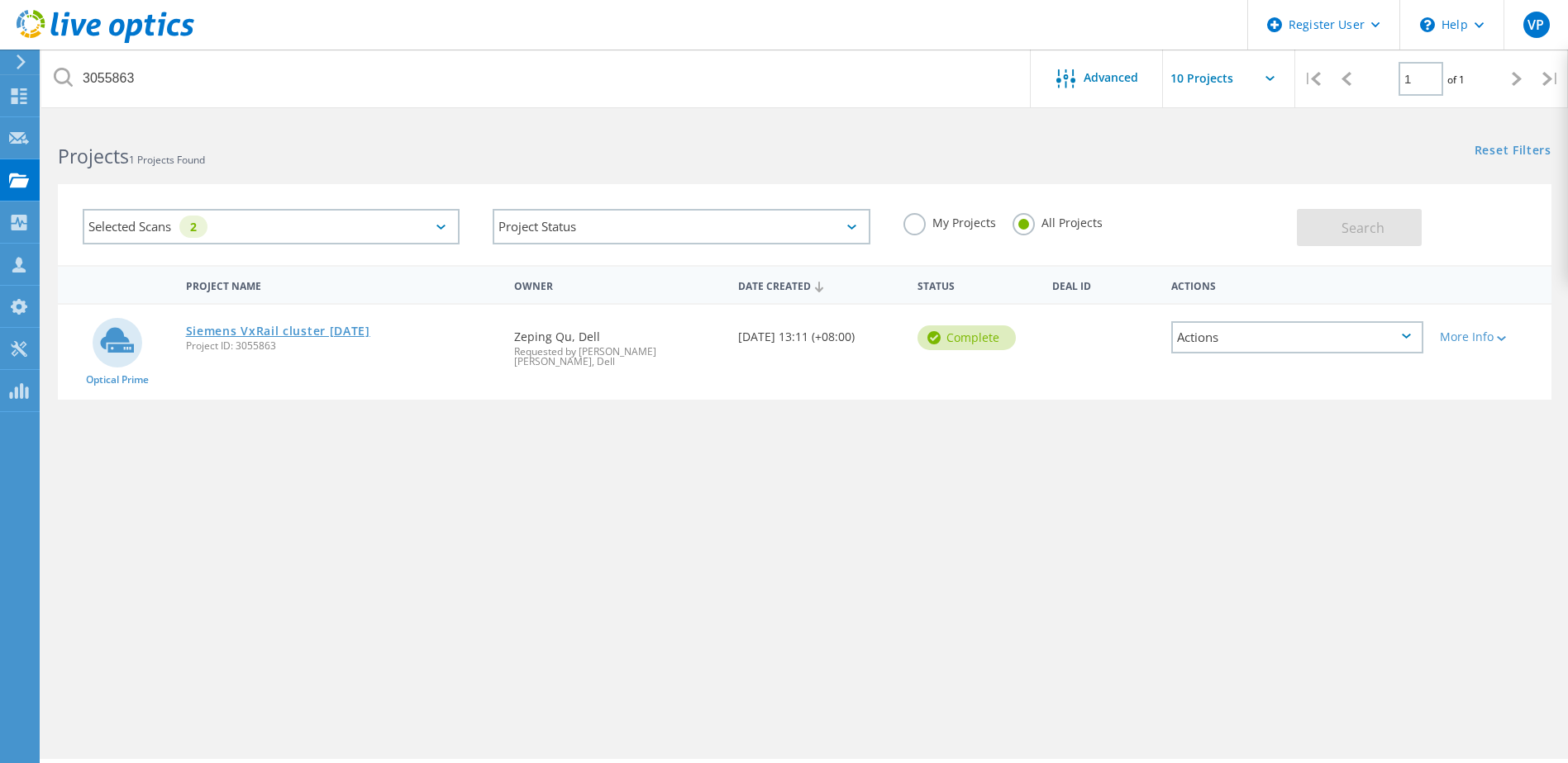
click at [317, 330] on link "Siemens VxRail cluster Feb 2025" at bounding box center [278, 331] width 185 height 12
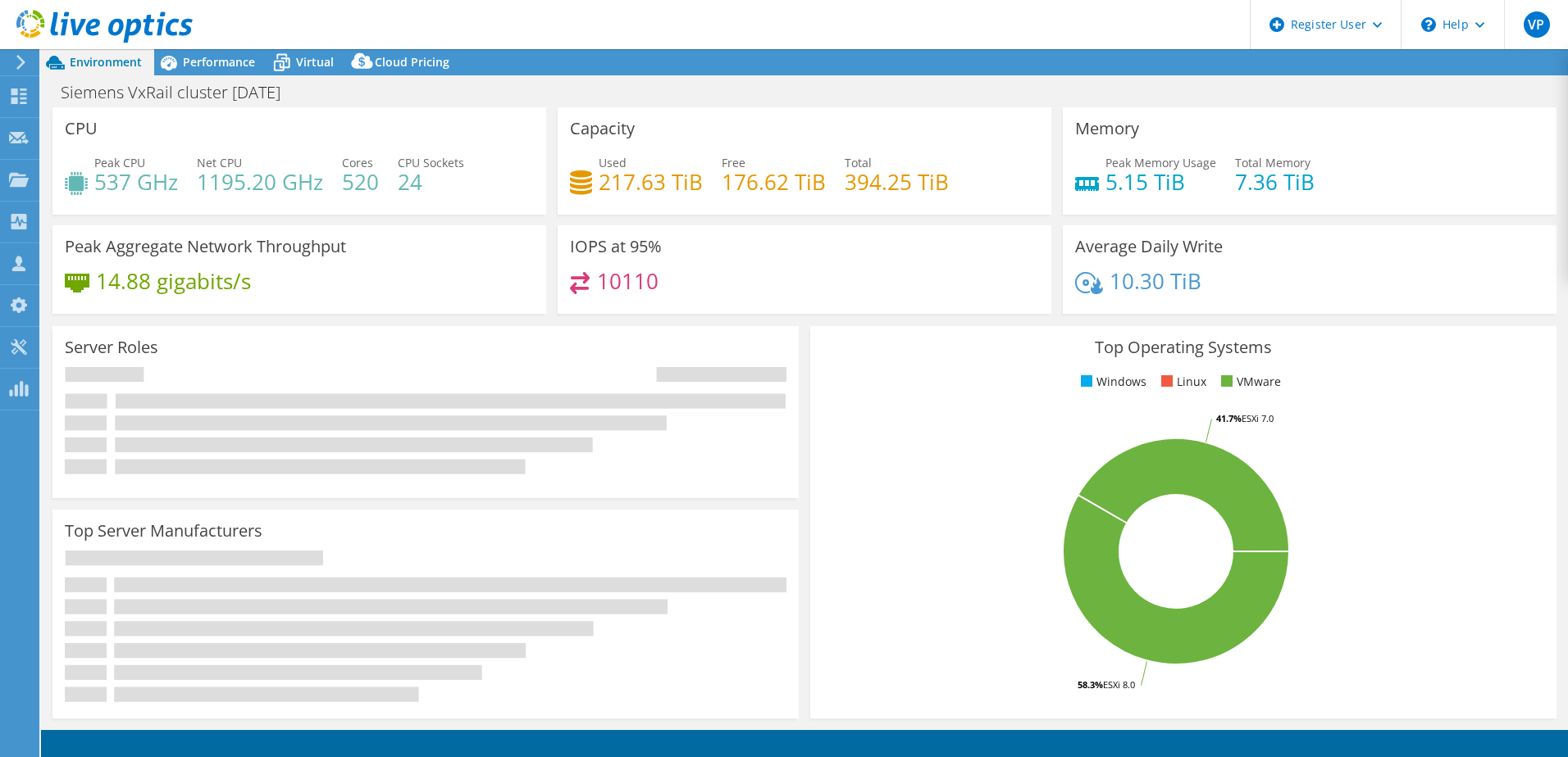
select select "HongKong"
select select "USD"
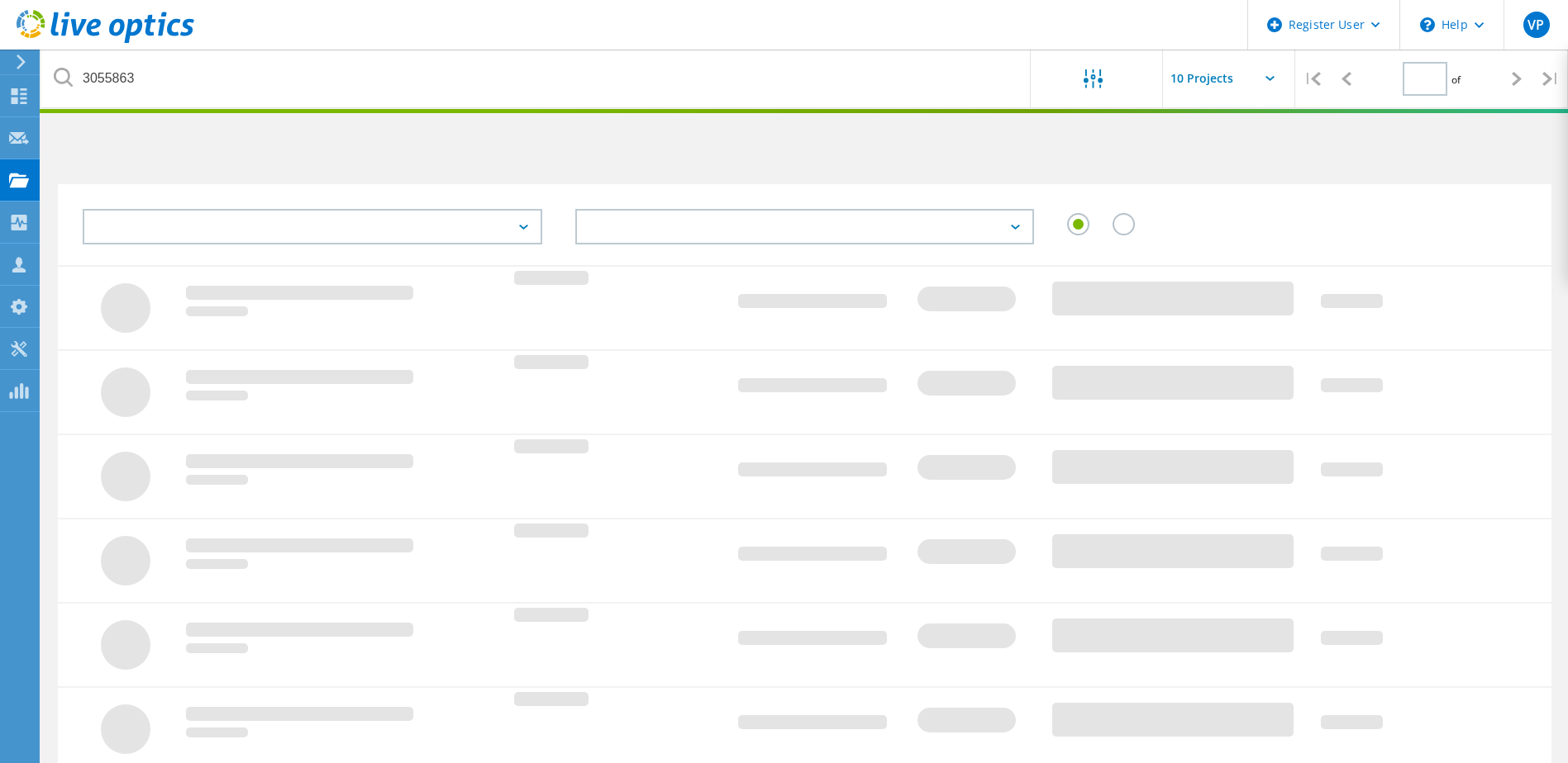
type input "1"
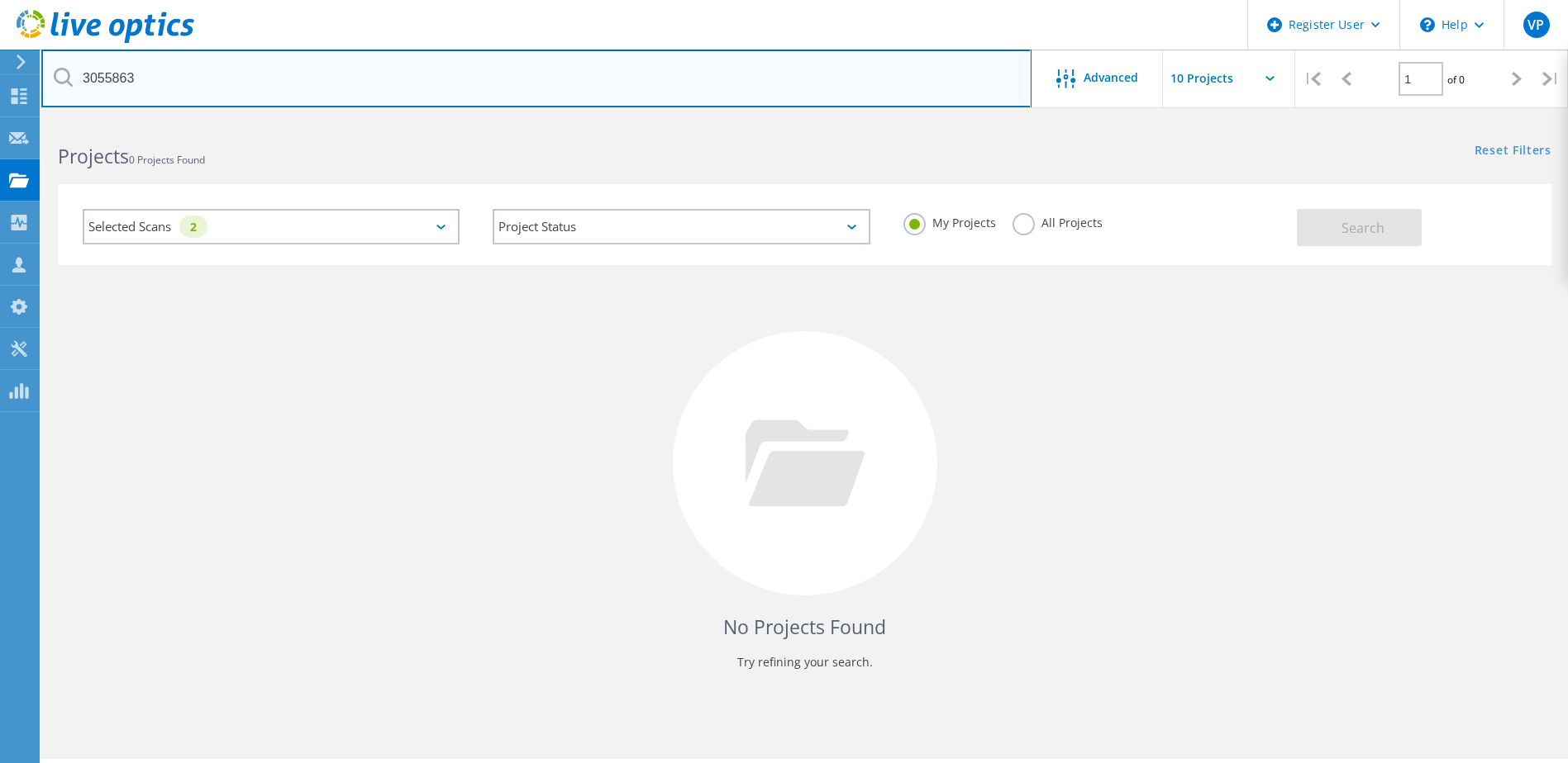
click at [596, 61] on input "3055863" at bounding box center [536, 78] width 990 height 58
drag, startPoint x: 382, startPoint y: 100, endPoint x: 170, endPoint y: 90, distance: 212.2
click at [170, 90] on input "3055863" at bounding box center [536, 78] width 990 height 58
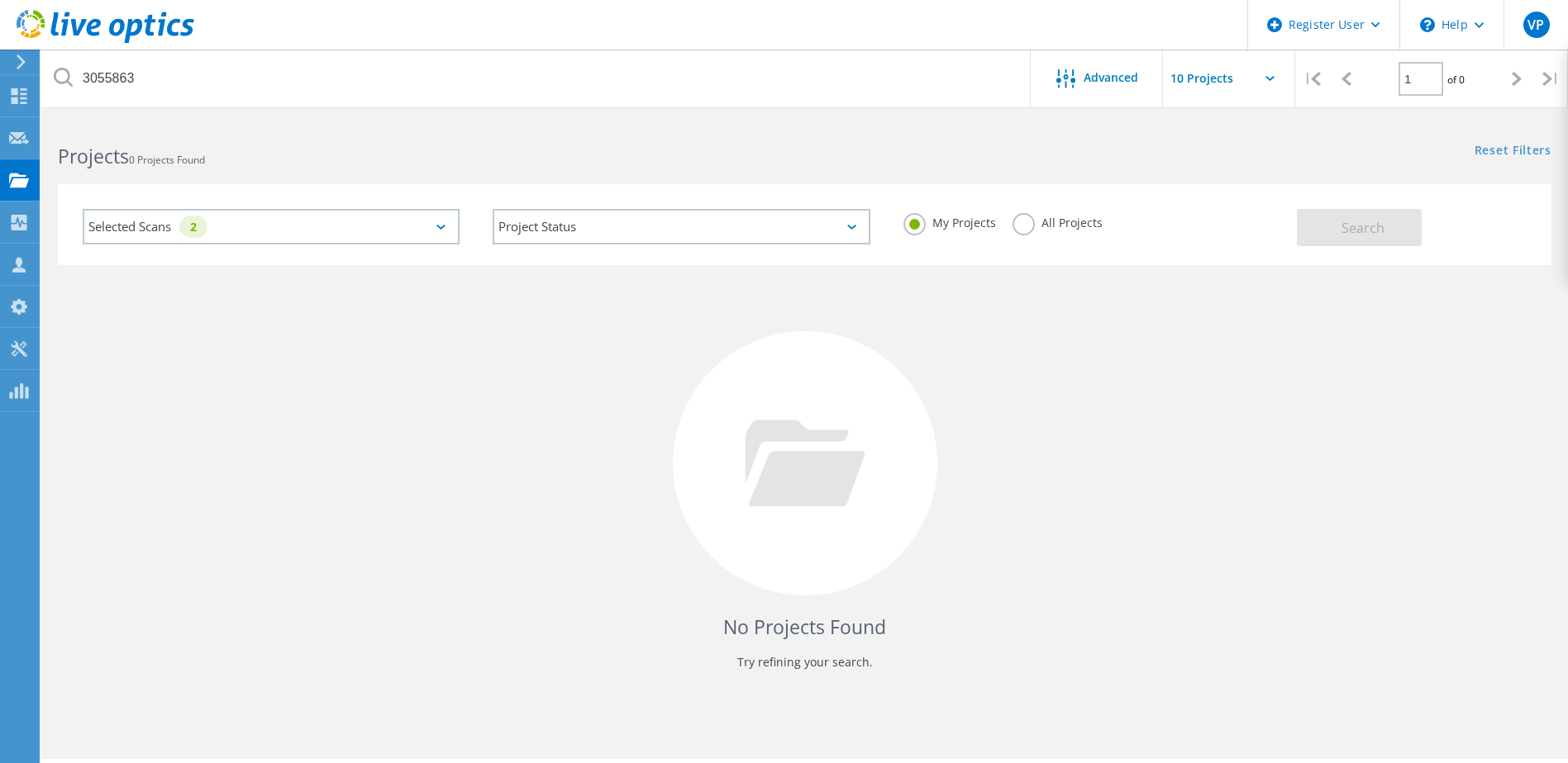
click at [1020, 228] on label "All Projects" at bounding box center [1058, 220] width 91 height 16
click at [0, 0] on input "All Projects" at bounding box center [0, 0] width 0 height 0
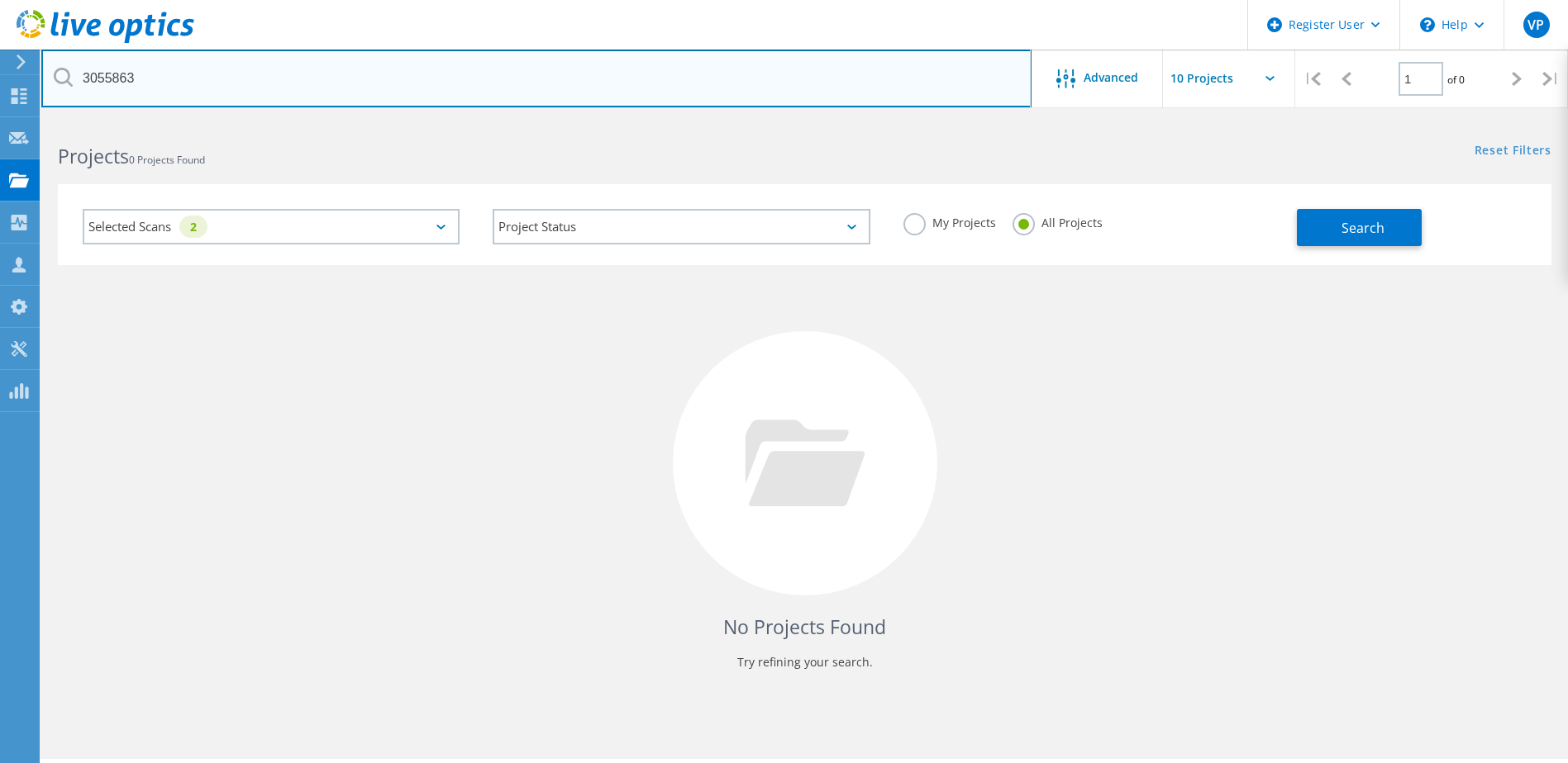
click at [315, 75] on input "3055863" at bounding box center [536, 78] width 990 height 58
type input "="
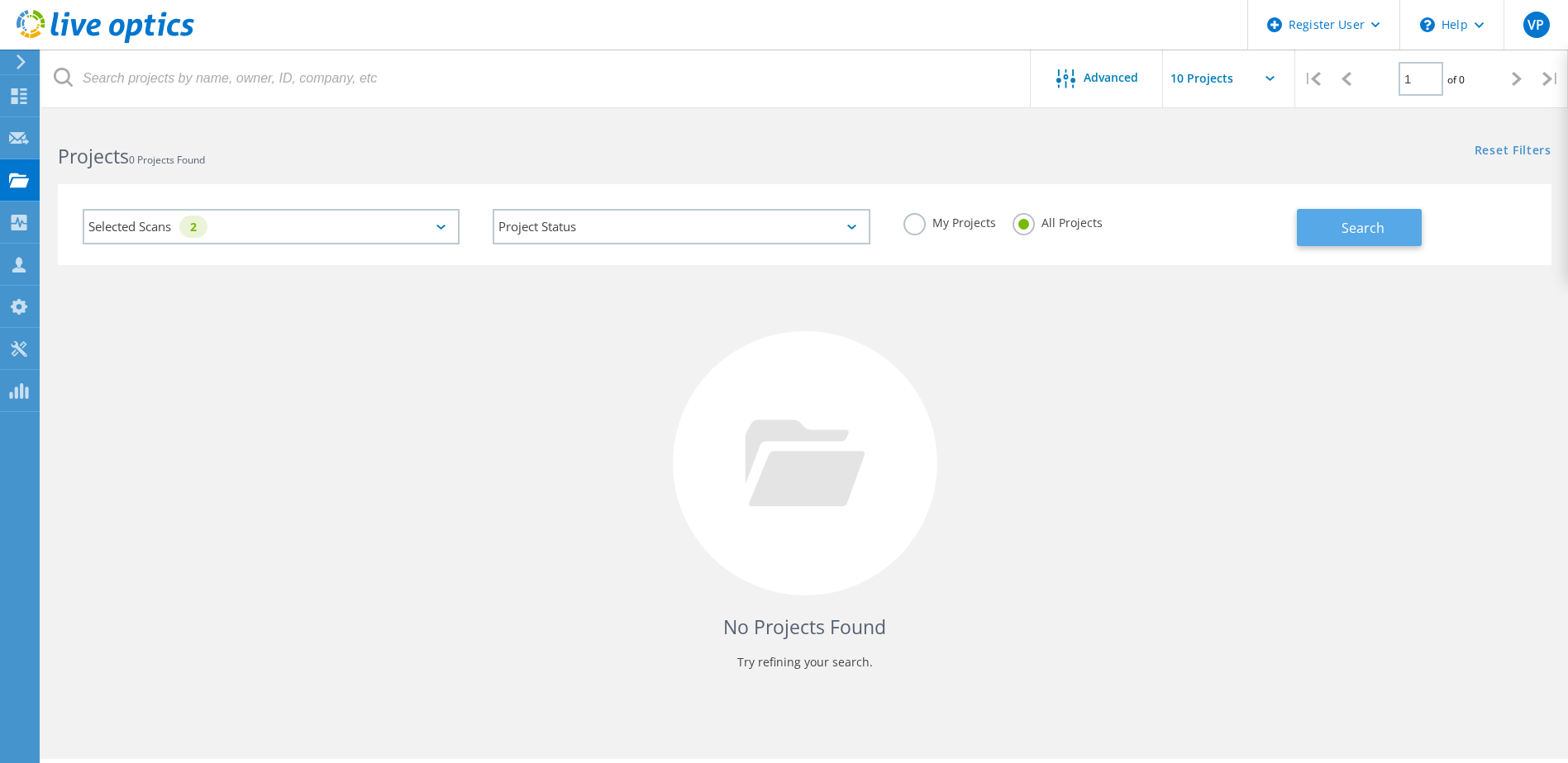
click at [1349, 226] on span "Search" at bounding box center [1363, 228] width 43 height 18
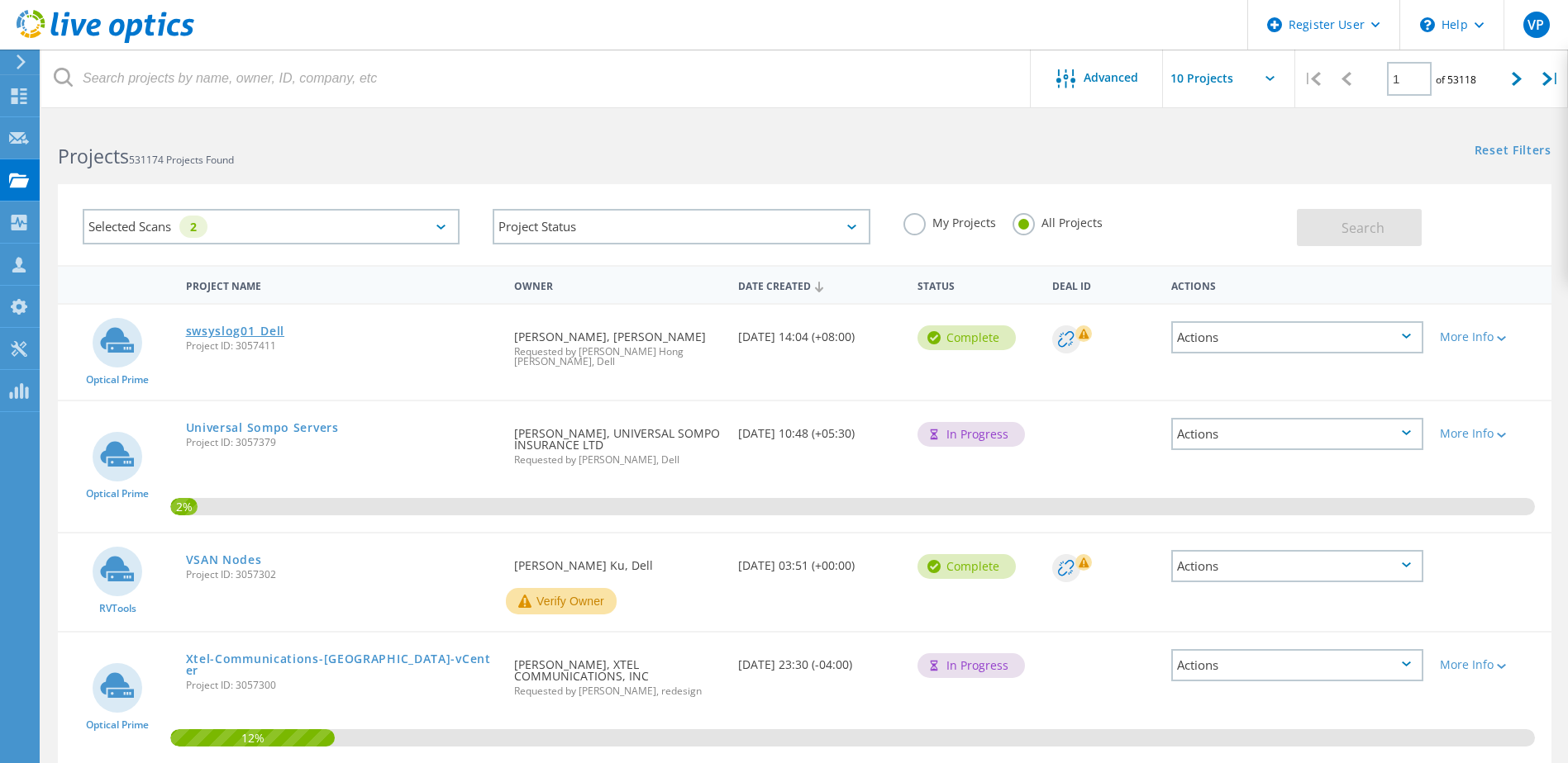
click at [262, 330] on link "swsyslog01_Dell" at bounding box center [235, 331] width 100 height 12
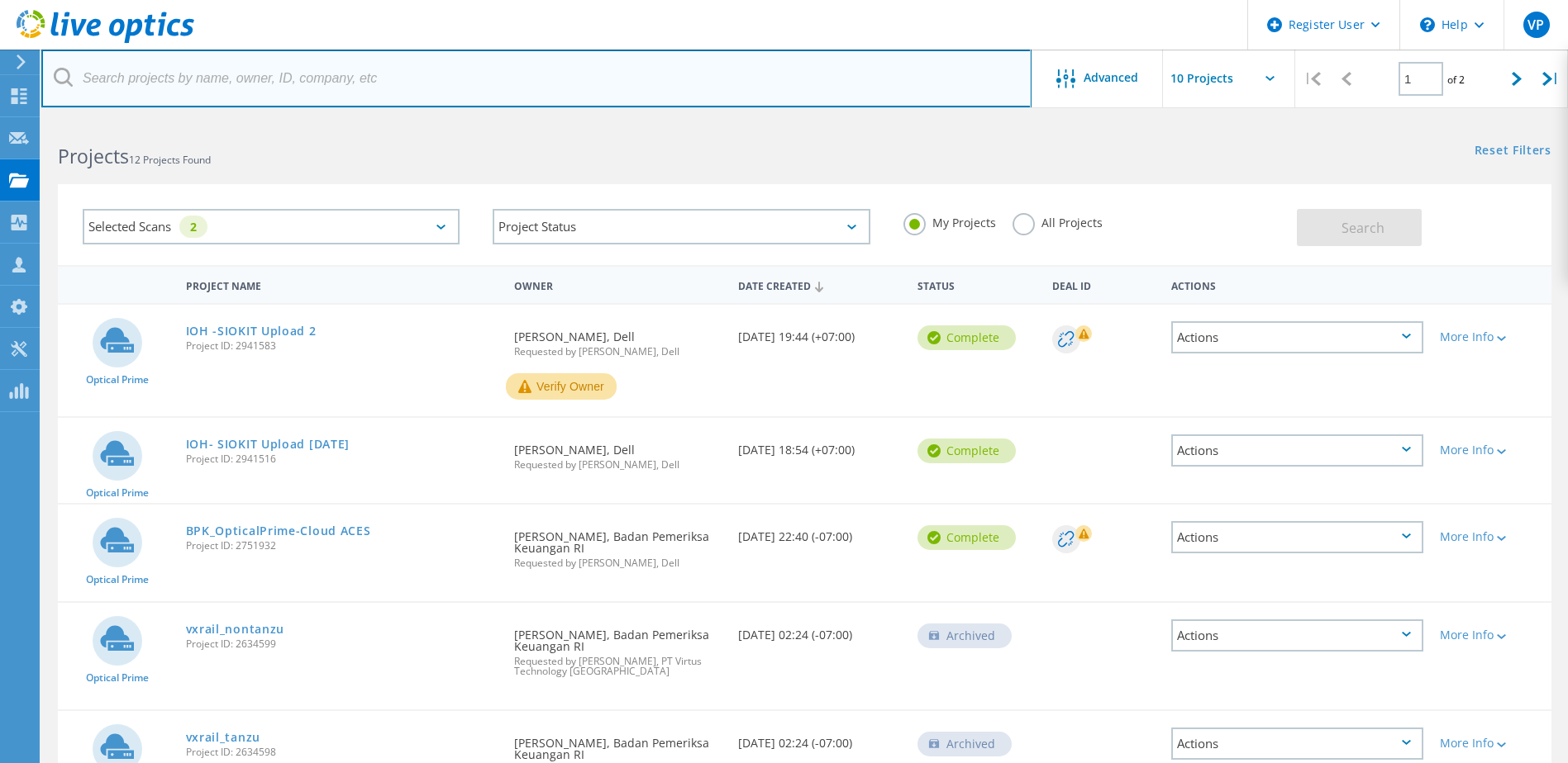
click at [821, 99] on input "text" at bounding box center [536, 78] width 990 height 58
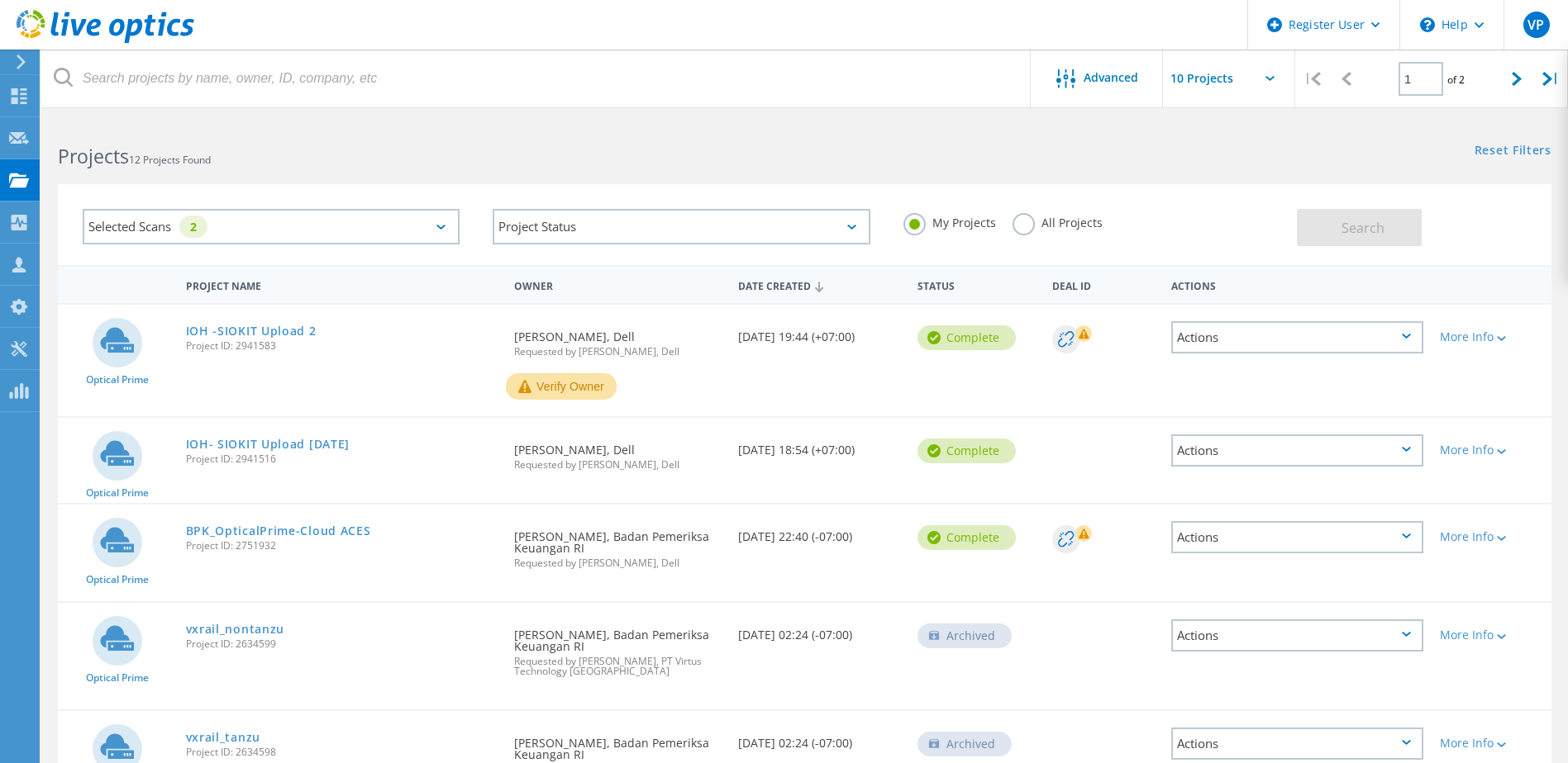
click at [1022, 215] on label "All Projects" at bounding box center [1058, 220] width 91 height 16
click at [0, 0] on input "All Projects" at bounding box center [0, 0] width 0 height 0
click at [1029, 225] on label "All Projects" at bounding box center [1058, 220] width 91 height 16
click at [0, 0] on input "All Projects" at bounding box center [0, 0] width 0 height 0
click at [1509, 96] on div at bounding box center [1517, 79] width 34 height 58
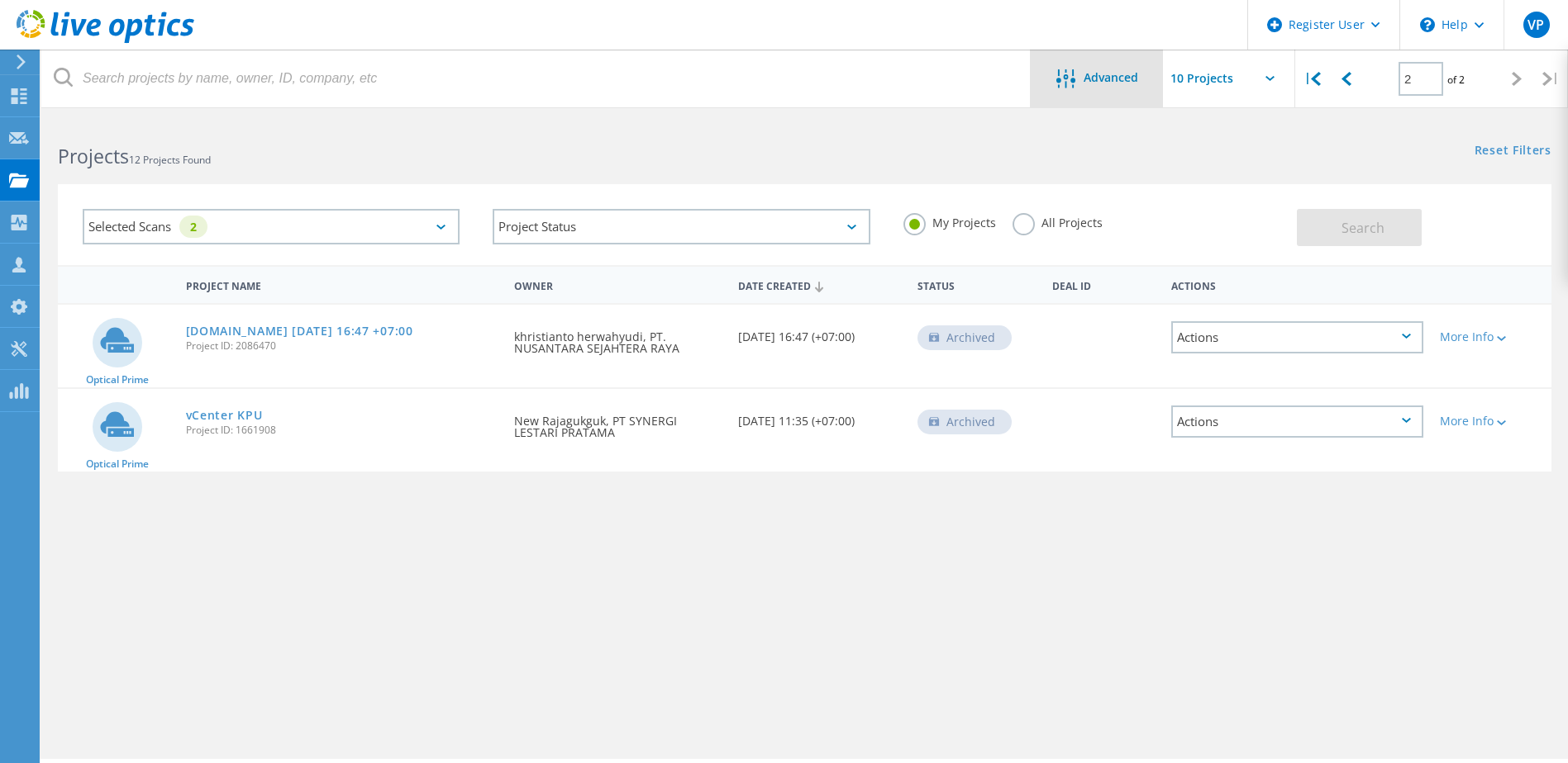
click at [1113, 65] on div "Advanced" at bounding box center [1097, 78] width 133 height 58
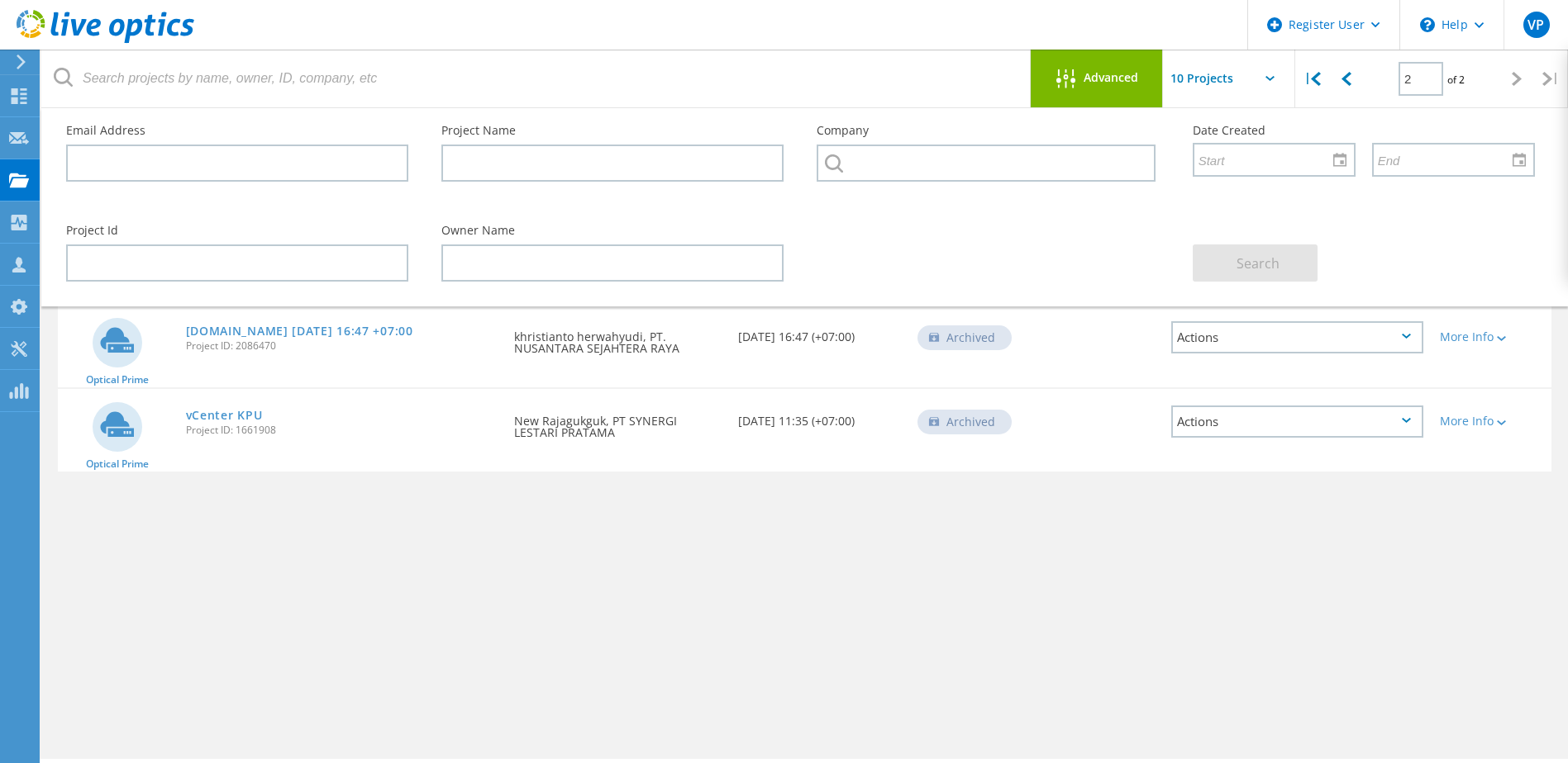
click at [1113, 65] on div "Advanced" at bounding box center [1097, 78] width 133 height 58
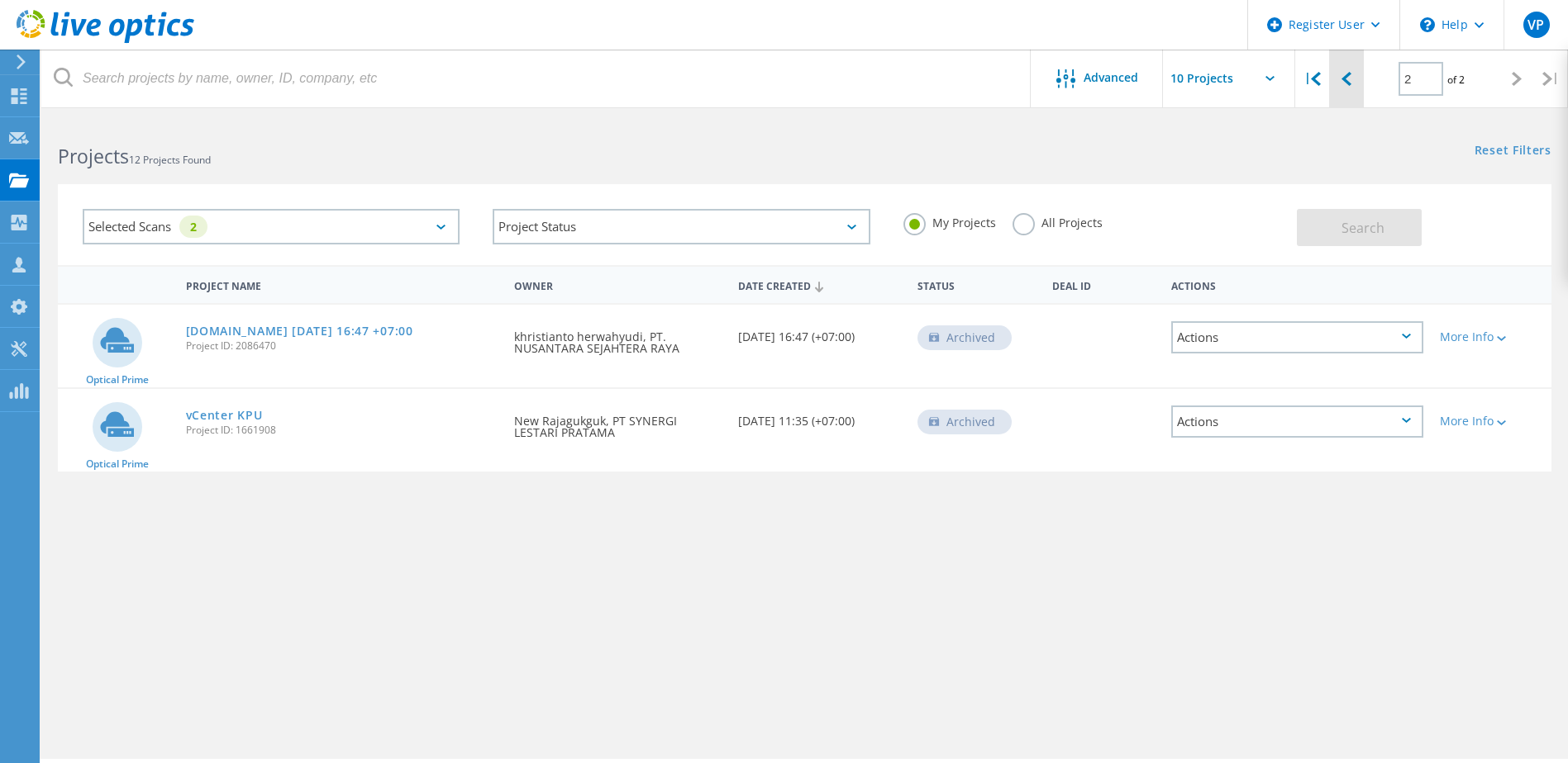
click at [1346, 83] on icon at bounding box center [1347, 79] width 10 height 14
type input "1"
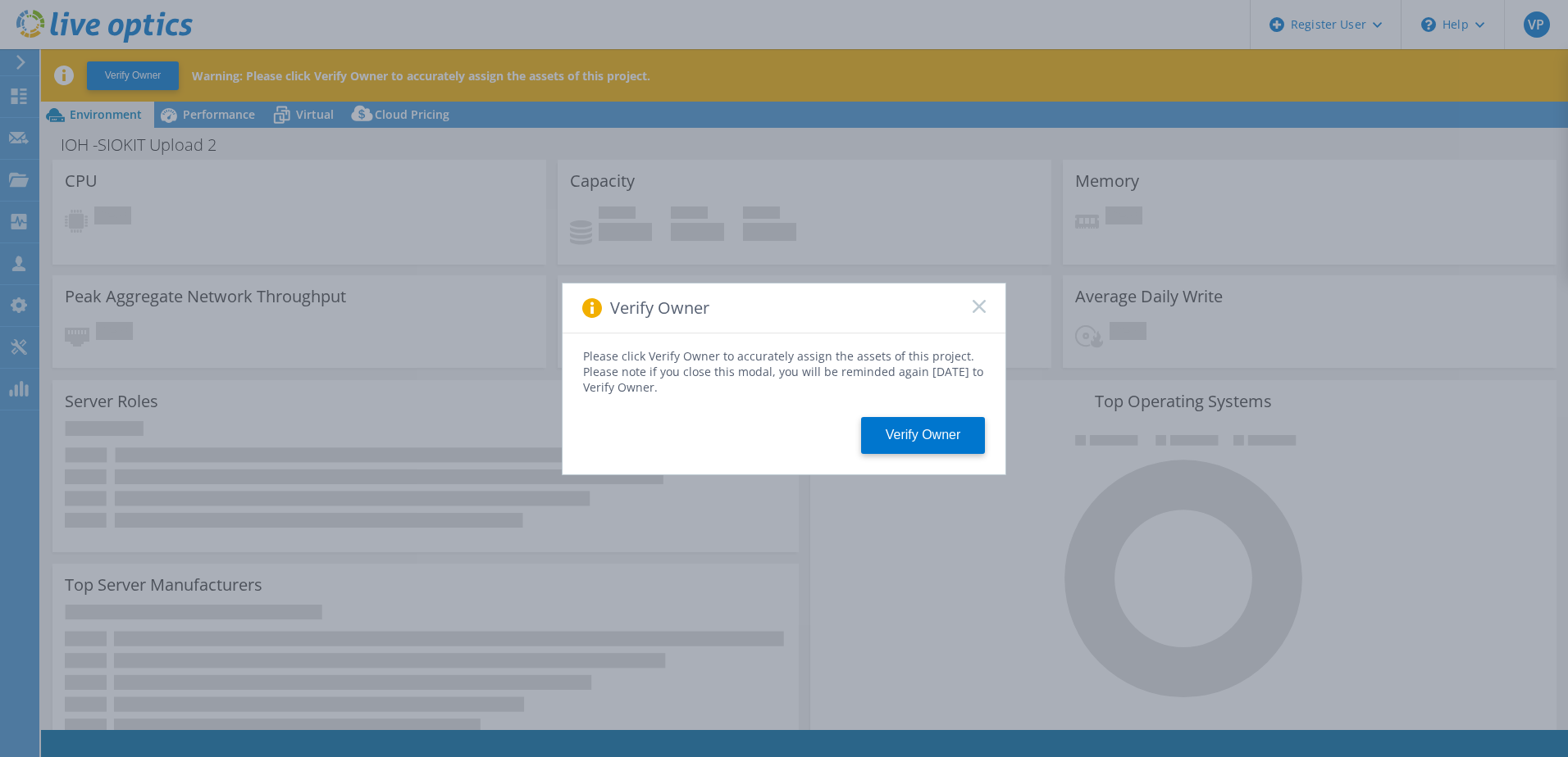
select select "USD"
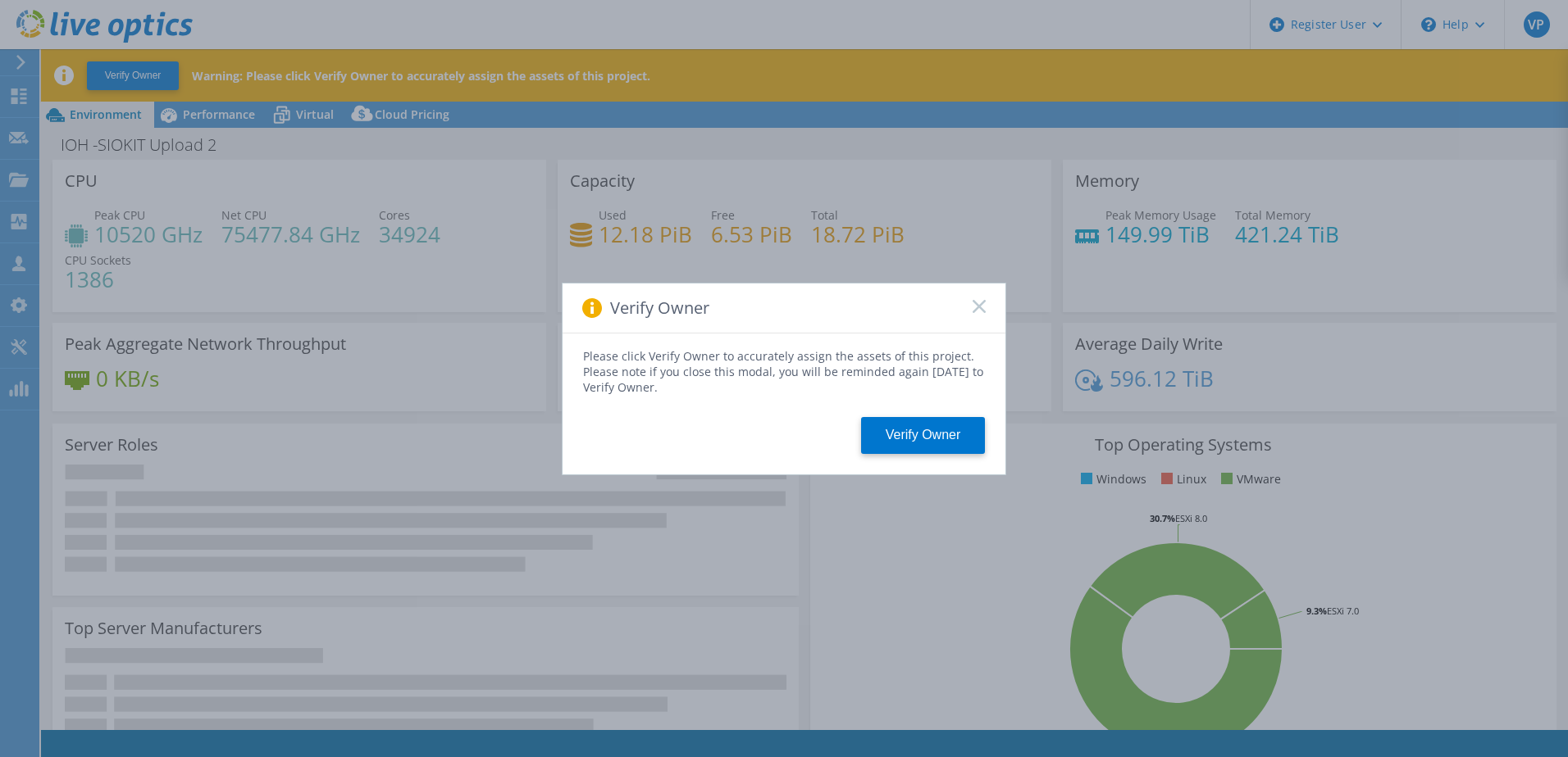
click at [982, 309] on rect at bounding box center [978, 306] width 14 height 14
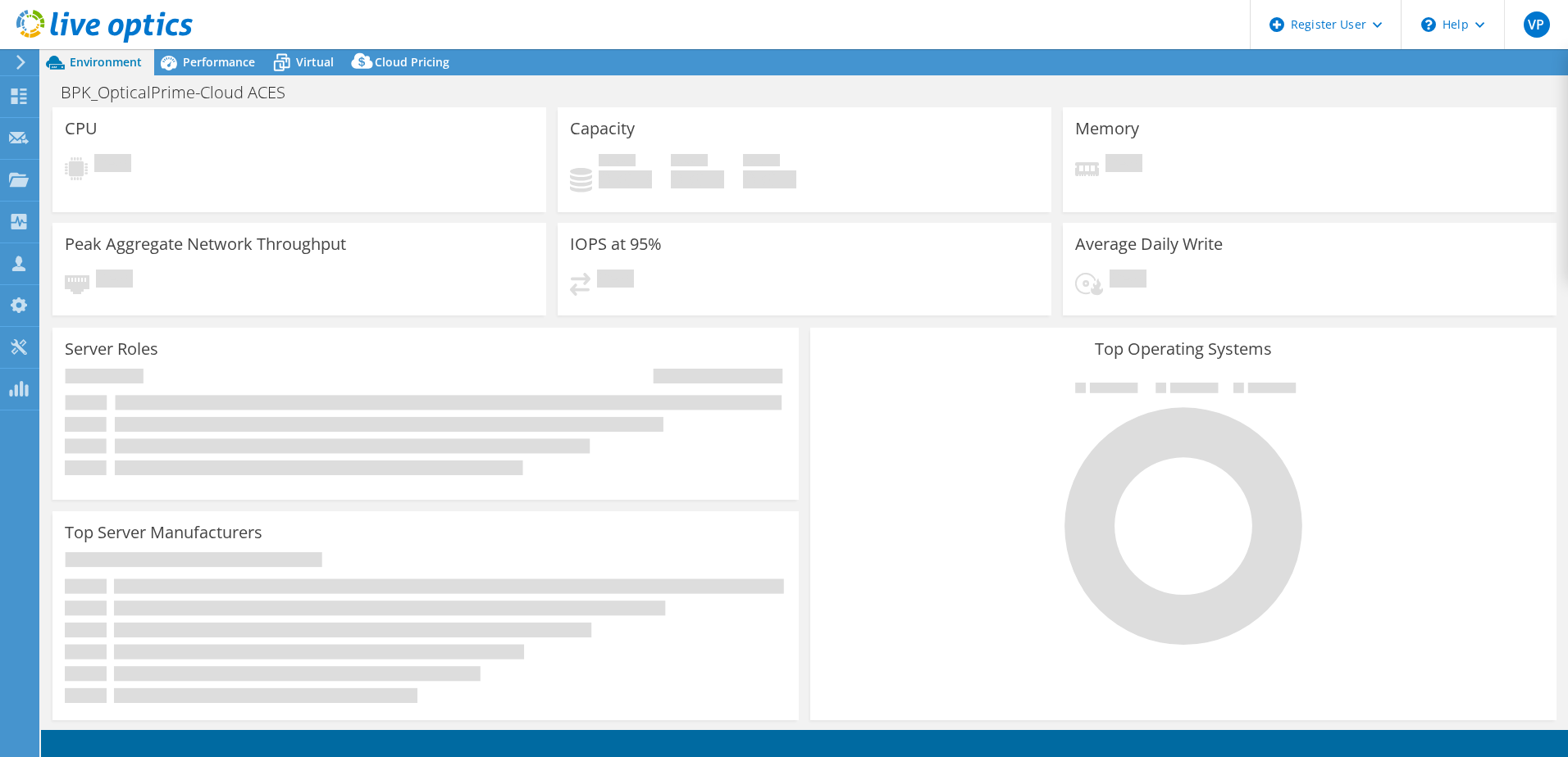
select select "[GEOGRAPHIC_DATA]"
select select "USD"
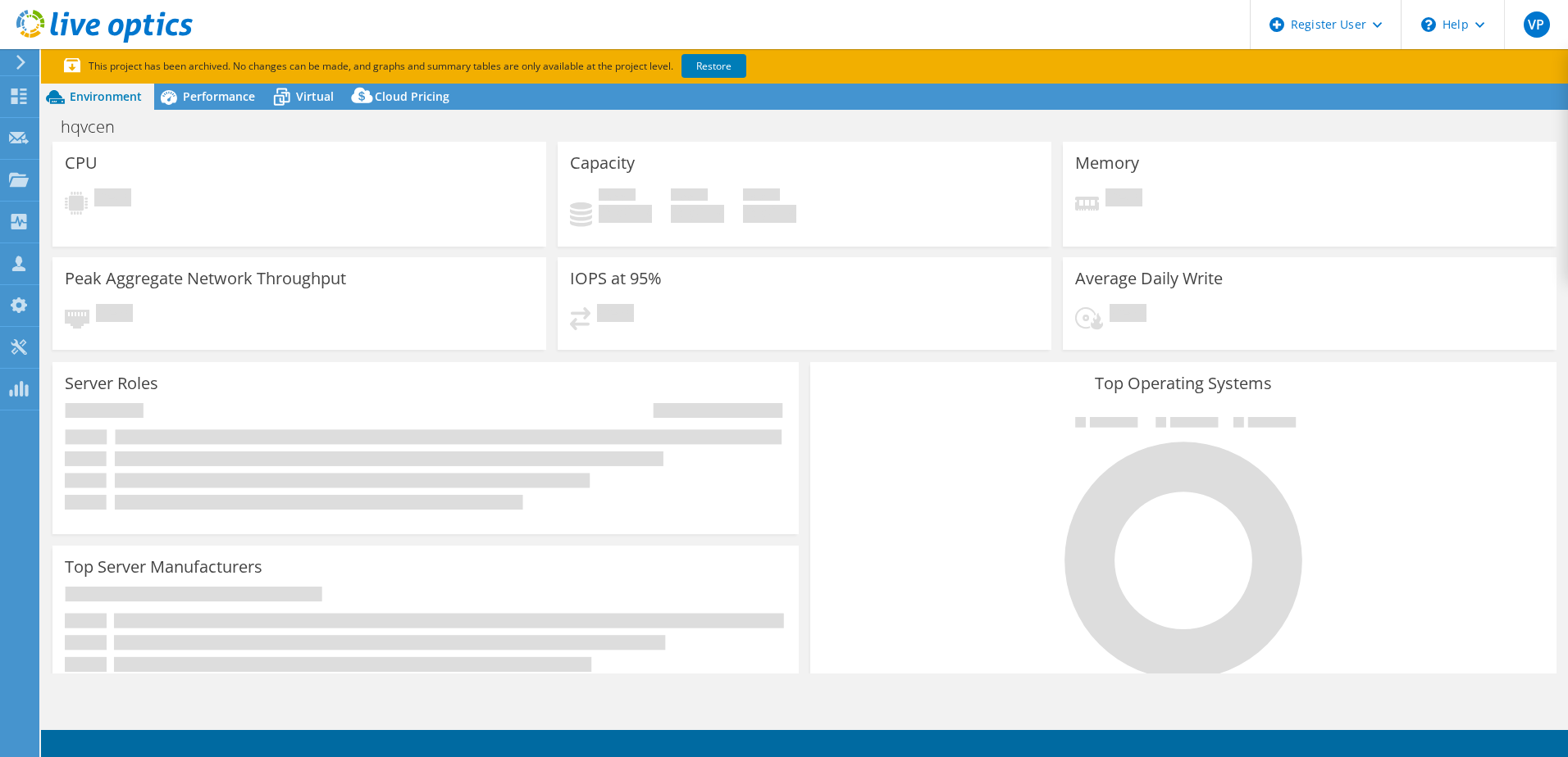
select select "[GEOGRAPHIC_DATA]"
select select "USD"
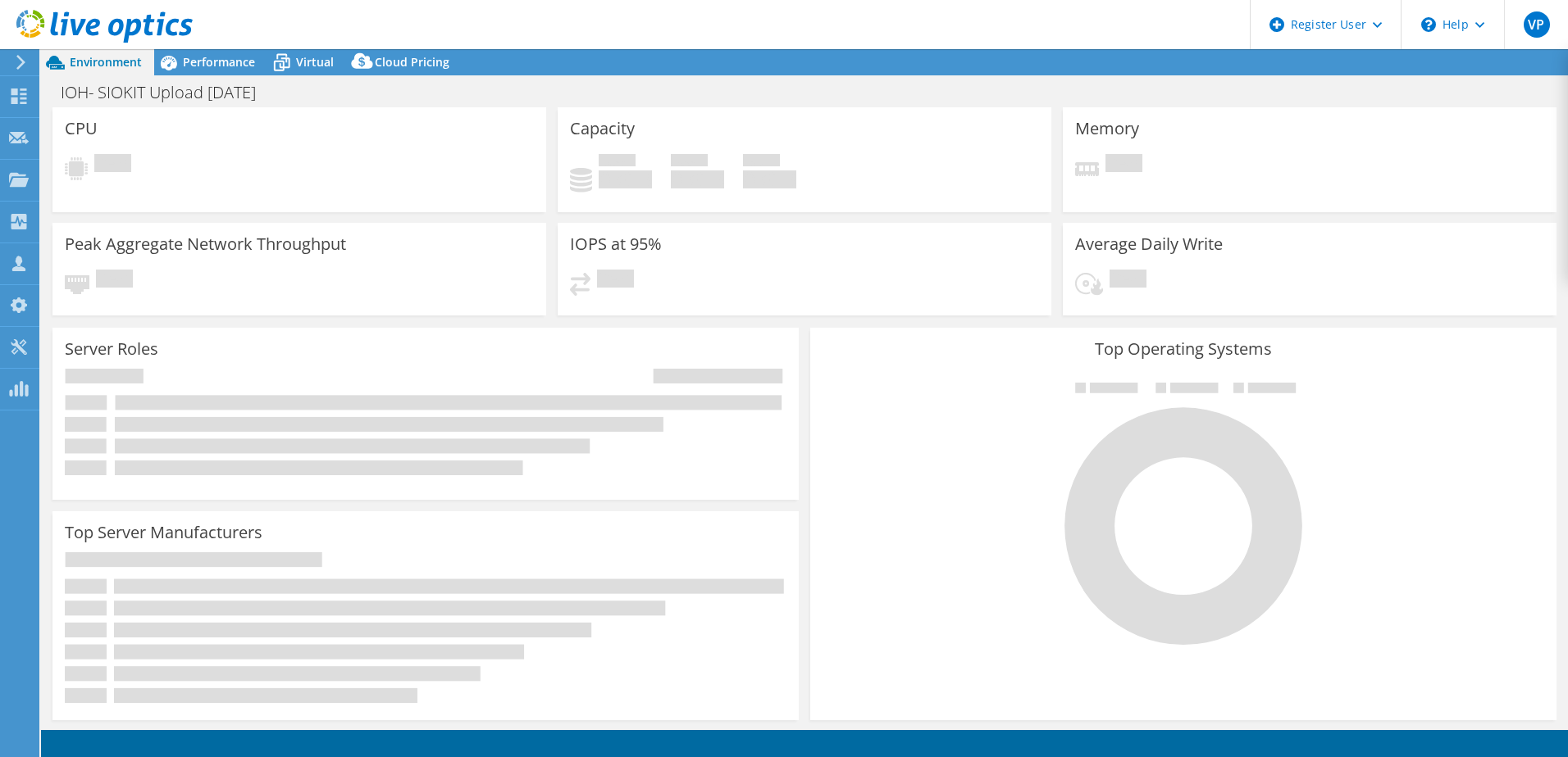
select select "[GEOGRAPHIC_DATA]"
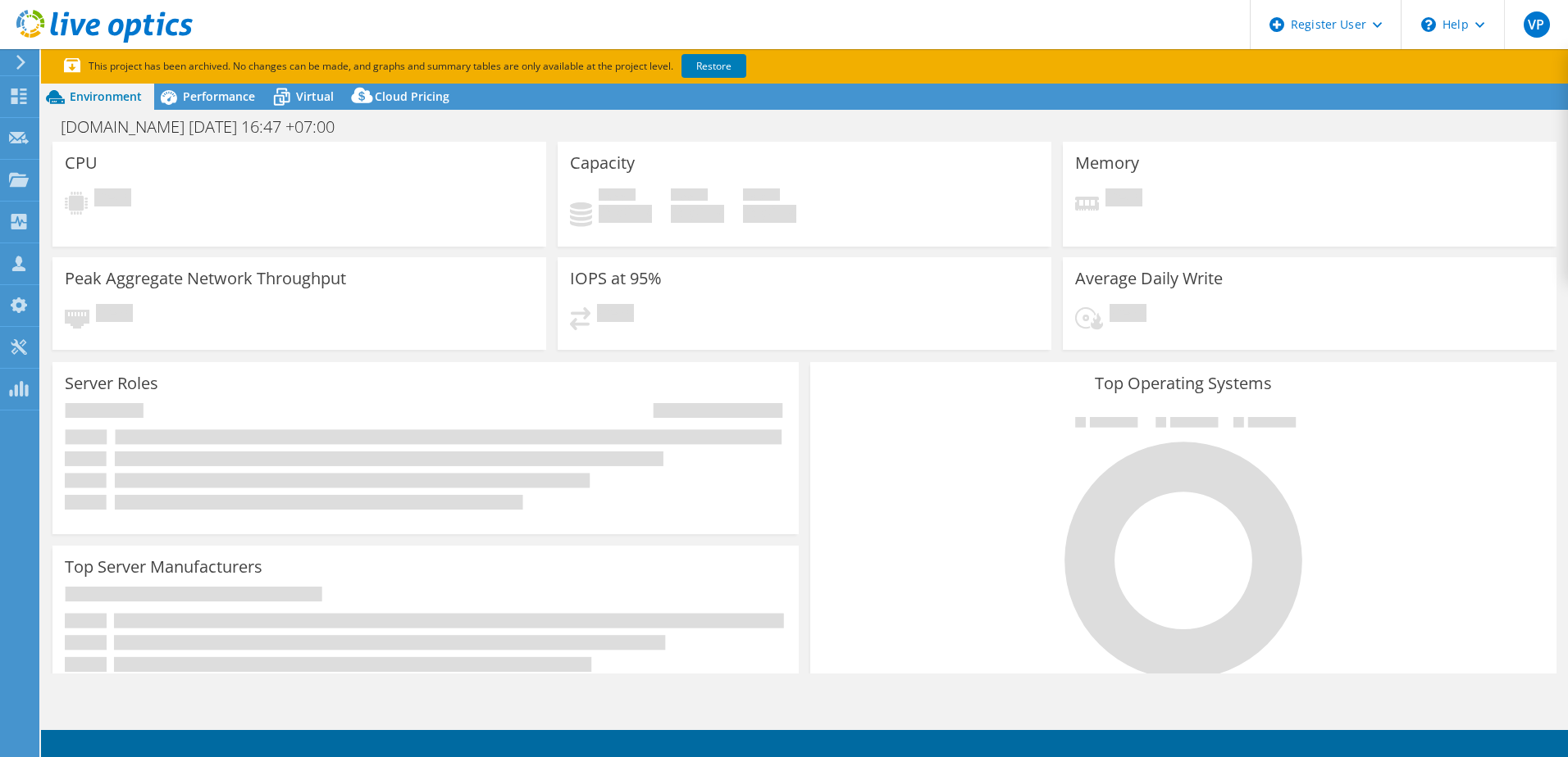
select select "USD"
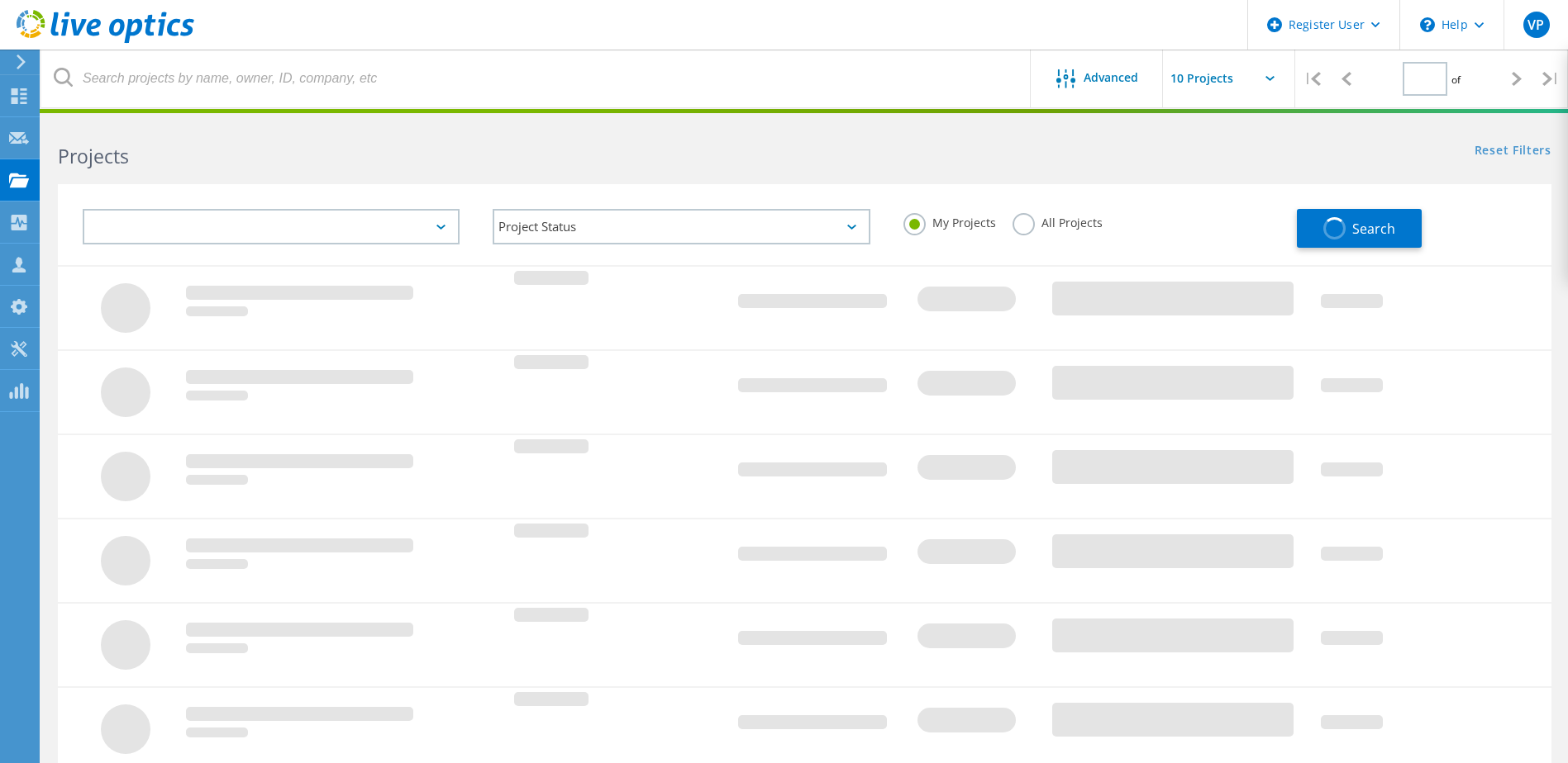
type input "1"
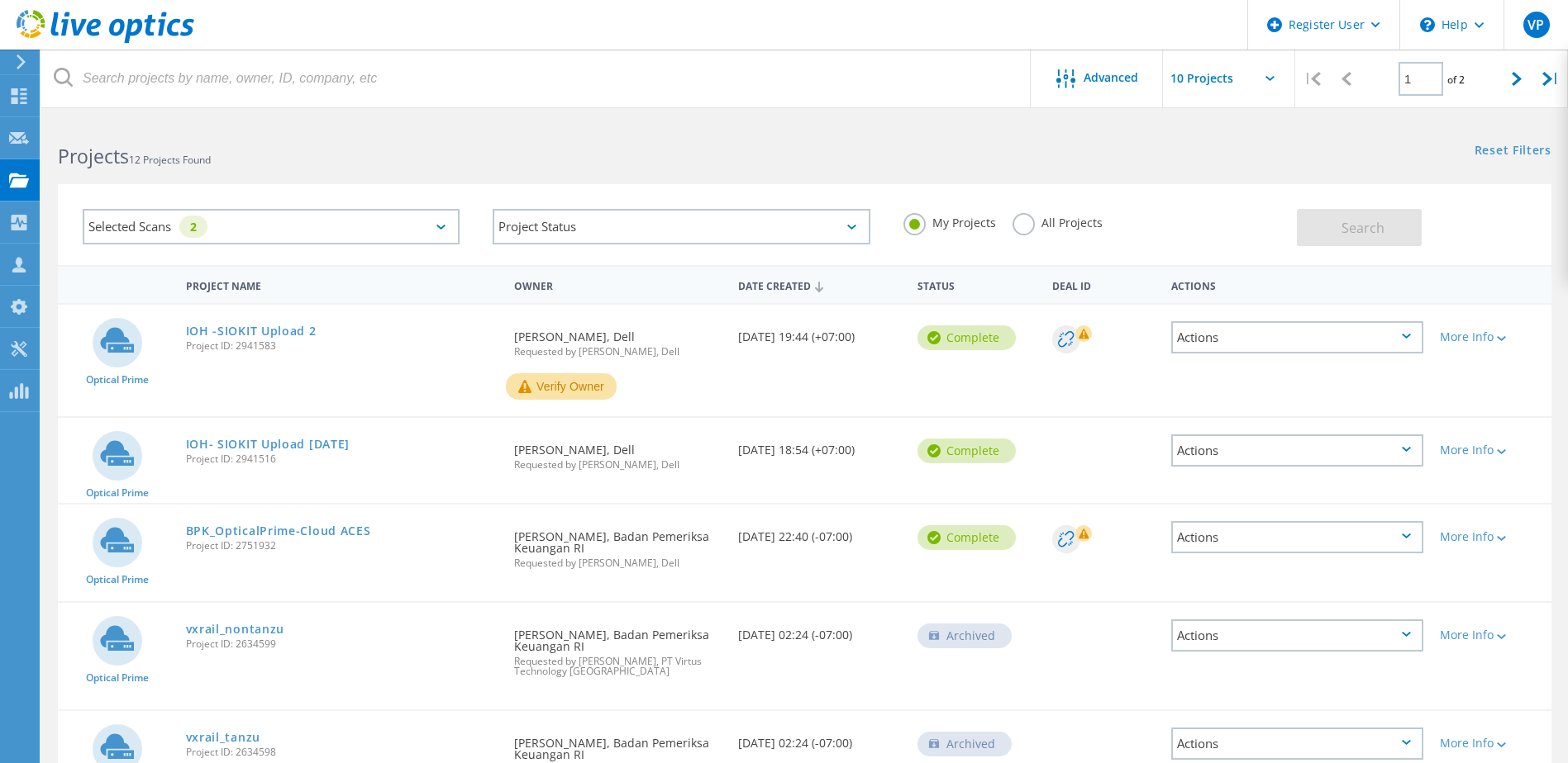
click at [1019, 226] on label "All Projects" at bounding box center [1058, 220] width 91 height 16
click at [0, 0] on input "All Projects" at bounding box center [0, 0] width 0 height 0
click at [1325, 238] on button "Search" at bounding box center [1360, 228] width 125 height 37
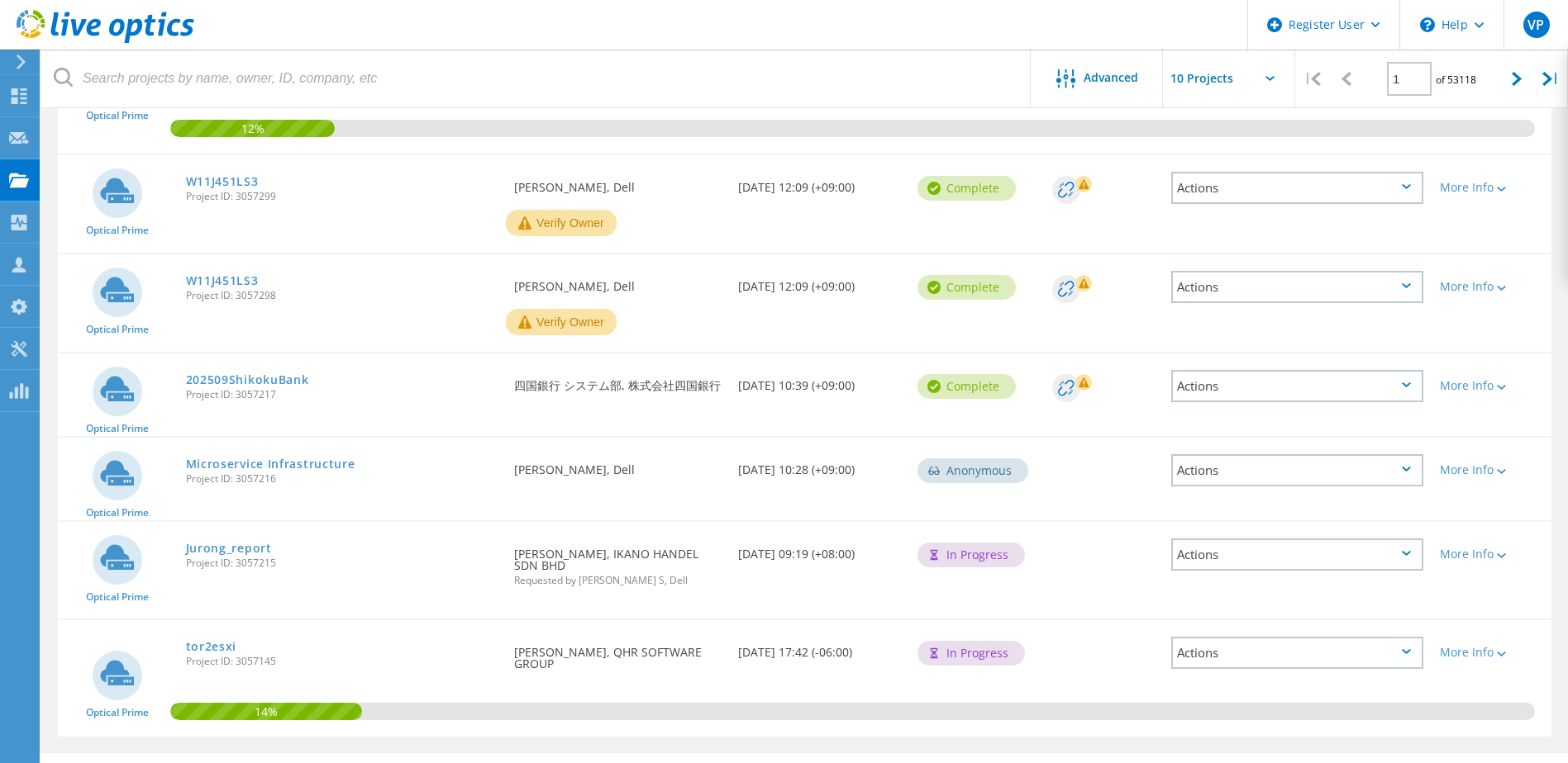
scroll to position [610, 0]
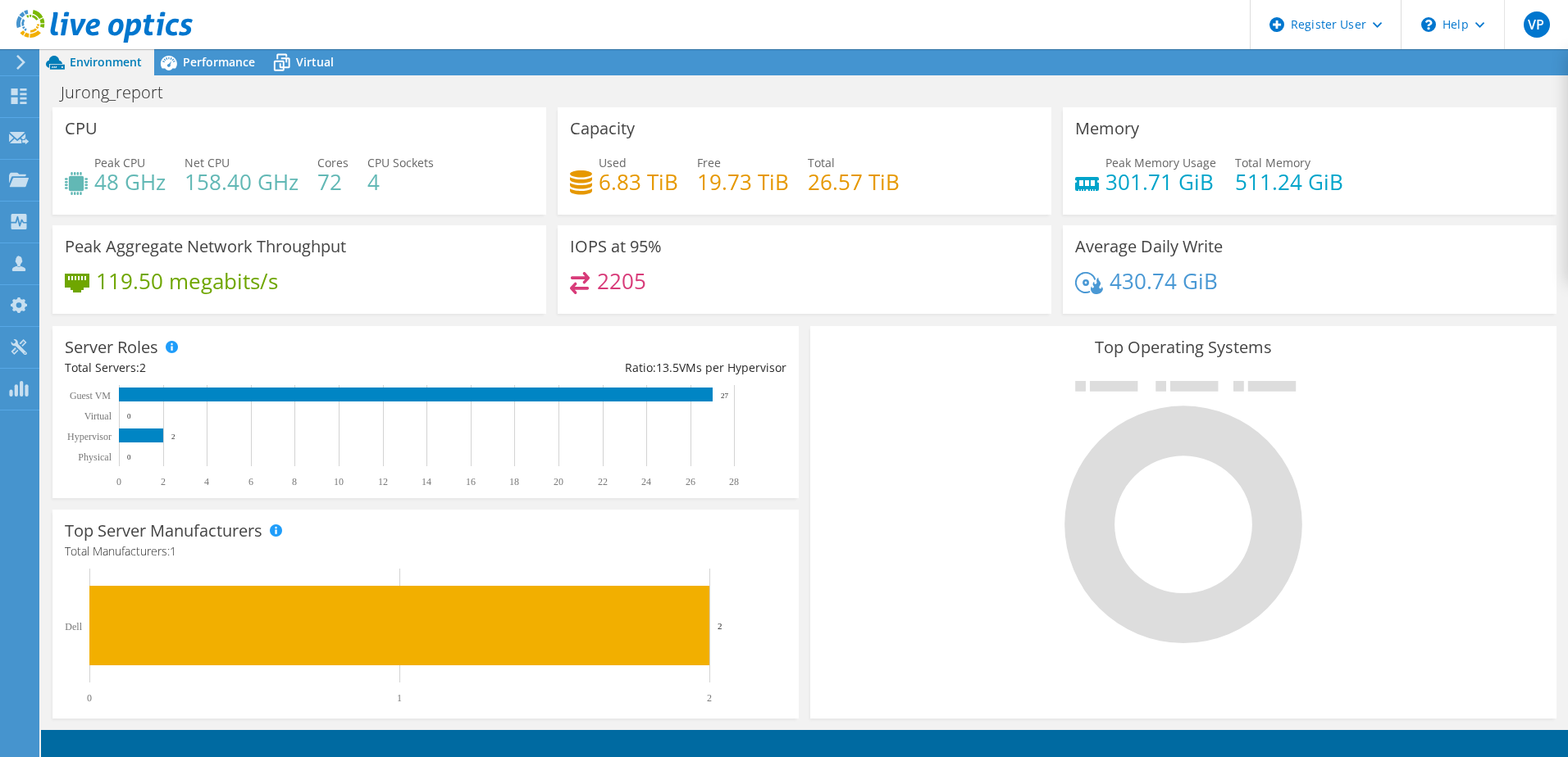
scroll to position [392, 0]
click at [1158, 443] on icon at bounding box center [1183, 525] width 238 height 238
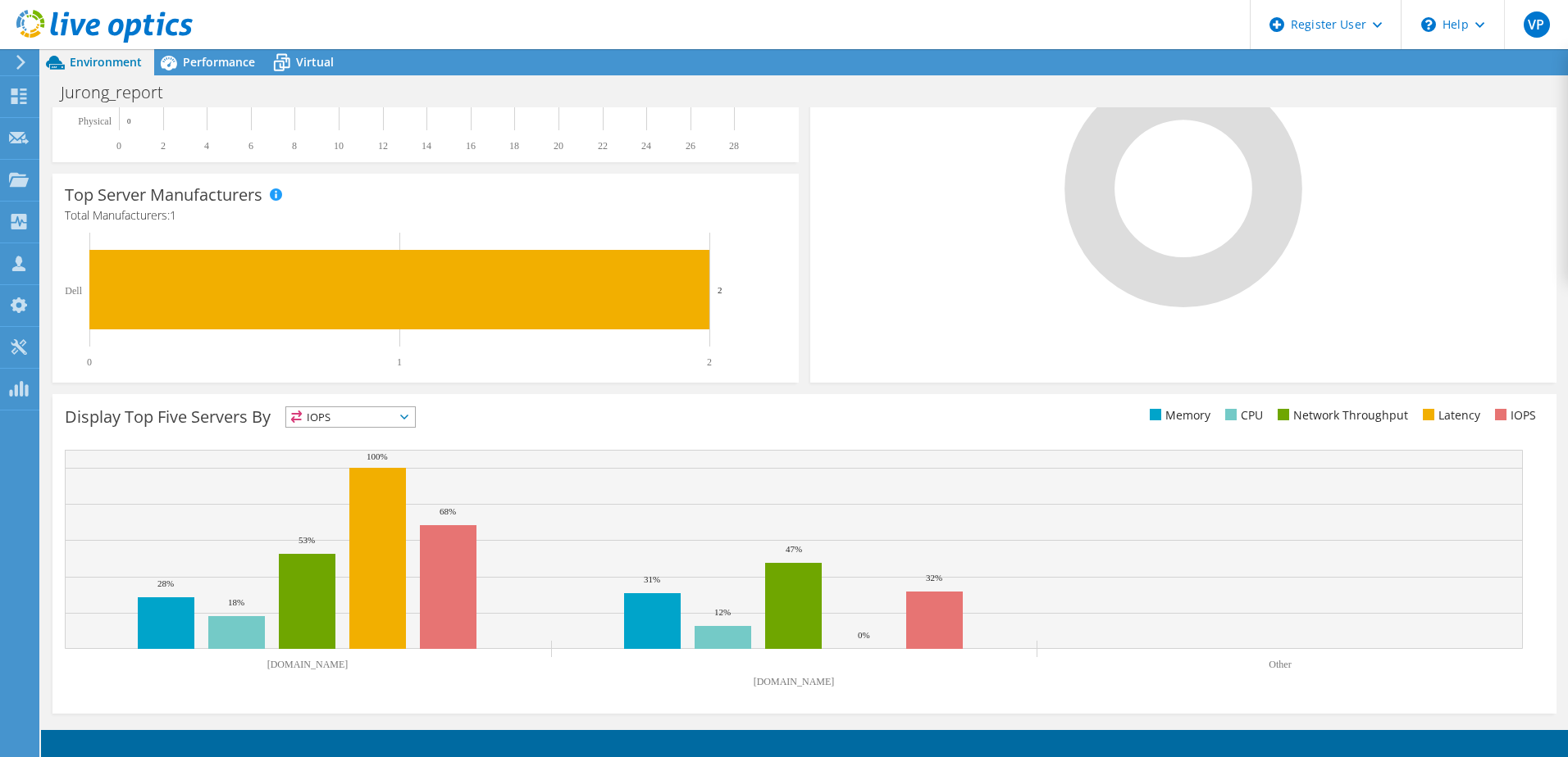
scroll to position [0, 0]
